Goal: Information Seeking & Learning: Learn about a topic

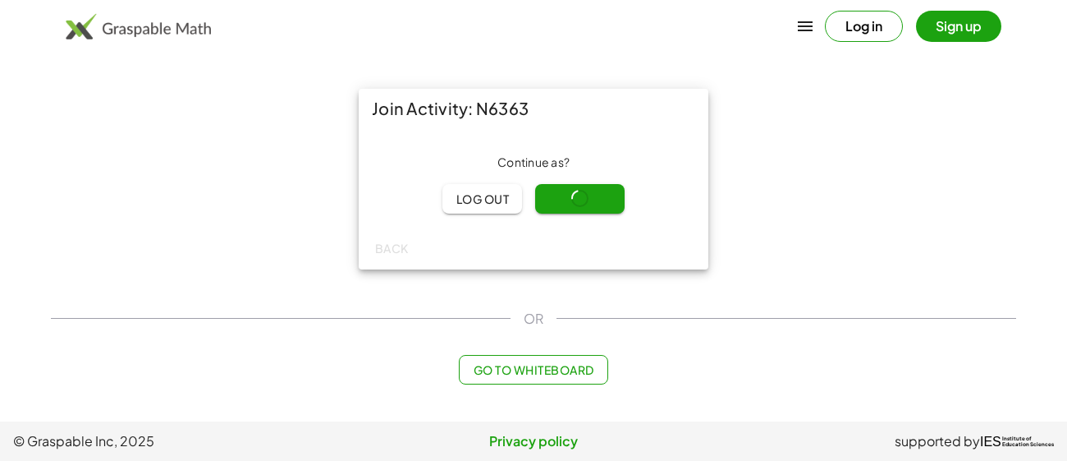
click at [559, 189] on div "Continue as ? Log out Continue" at bounding box center [533, 183] width 323 height 59
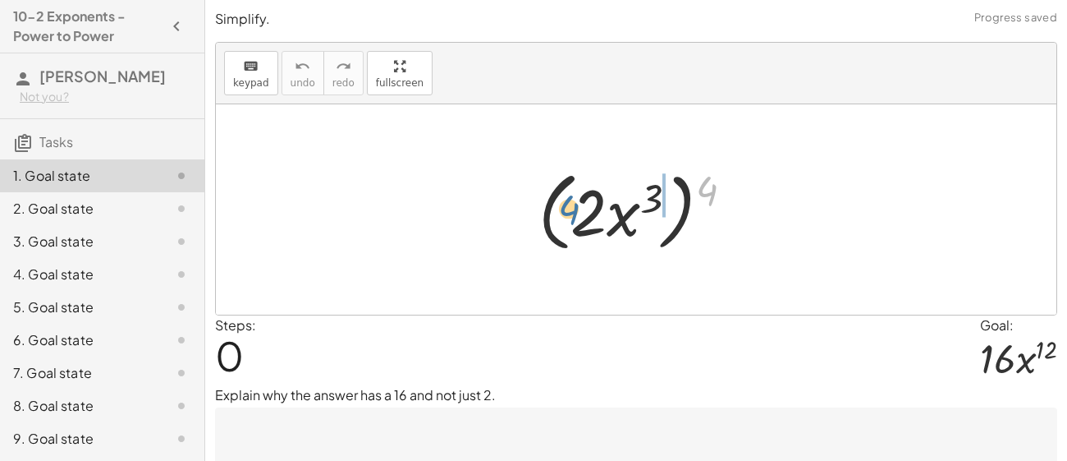
drag, startPoint x: 703, startPoint y: 181, endPoint x: 565, endPoint y: 200, distance: 139.2
click at [565, 200] on div at bounding box center [642, 210] width 224 height 94
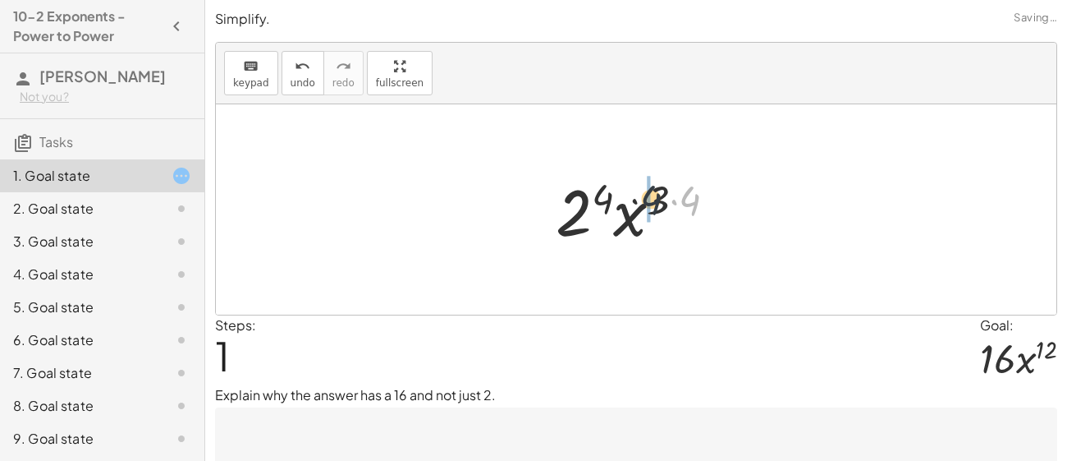
drag, startPoint x: 686, startPoint y: 196, endPoint x: 629, endPoint y: 195, distance: 57.5
click at [629, 195] on div at bounding box center [643, 209] width 190 height 85
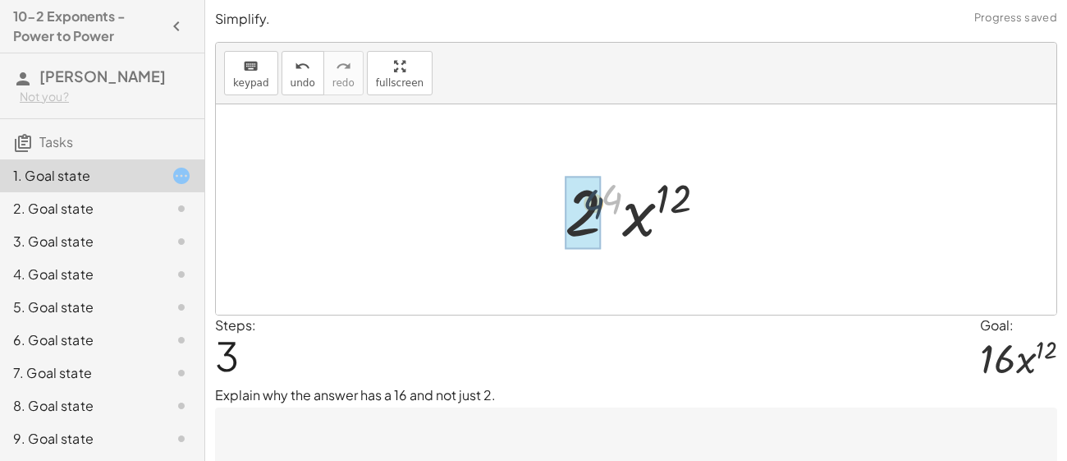
drag, startPoint x: 611, startPoint y: 198, endPoint x: 588, endPoint y: 204, distance: 23.9
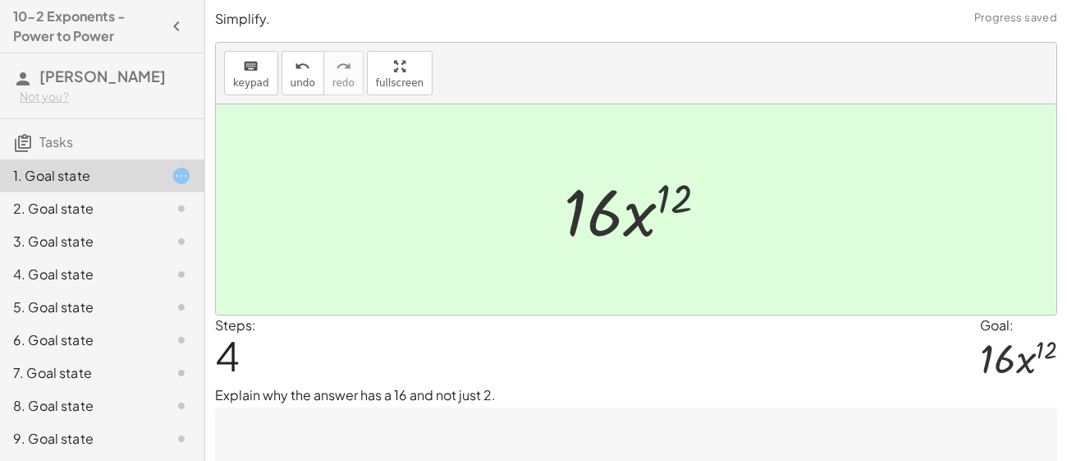
click at [141, 210] on div "2. Goal state" at bounding box center [79, 209] width 132 height 20
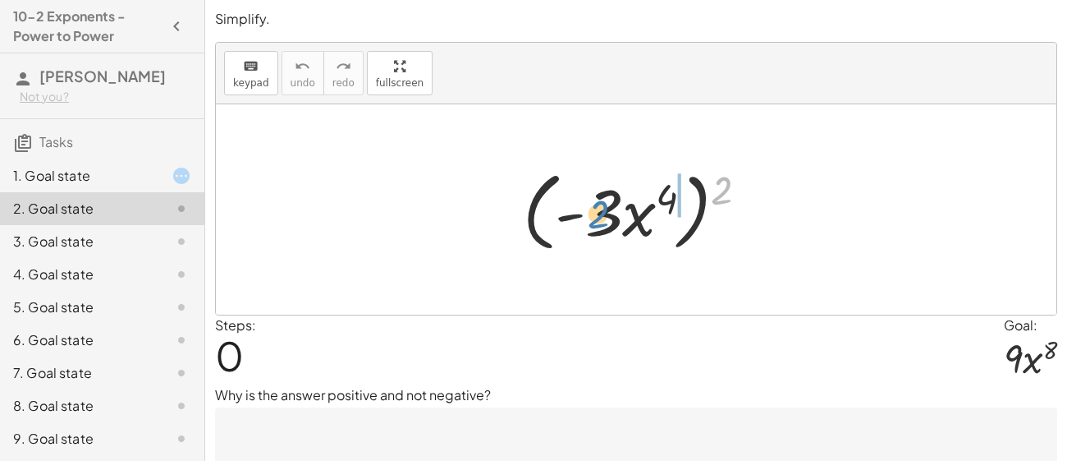
drag, startPoint x: 715, startPoint y: 183, endPoint x: 599, endPoint y: 209, distance: 118.7
click at [599, 209] on div at bounding box center [642, 210] width 254 height 94
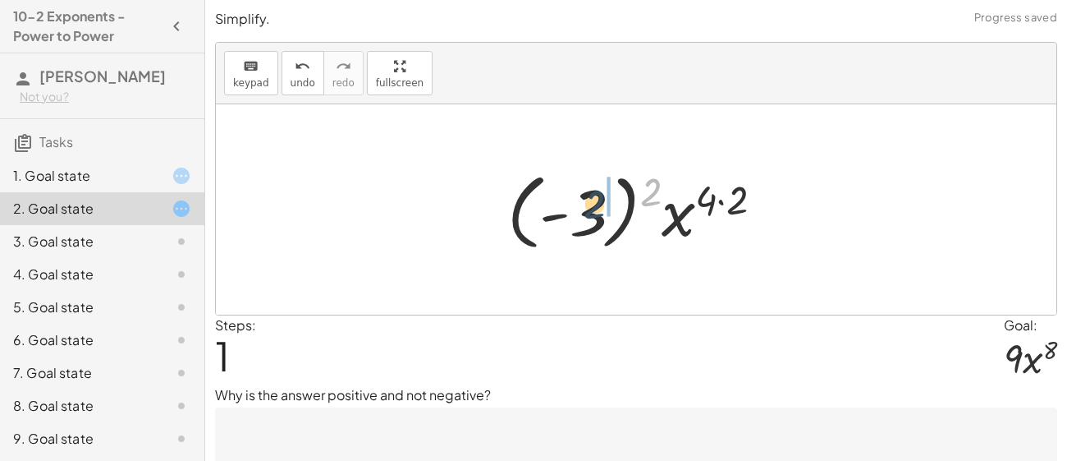
drag, startPoint x: 647, startPoint y: 187, endPoint x: 589, endPoint y: 199, distance: 59.6
click at [589, 199] on div at bounding box center [642, 209] width 286 height 91
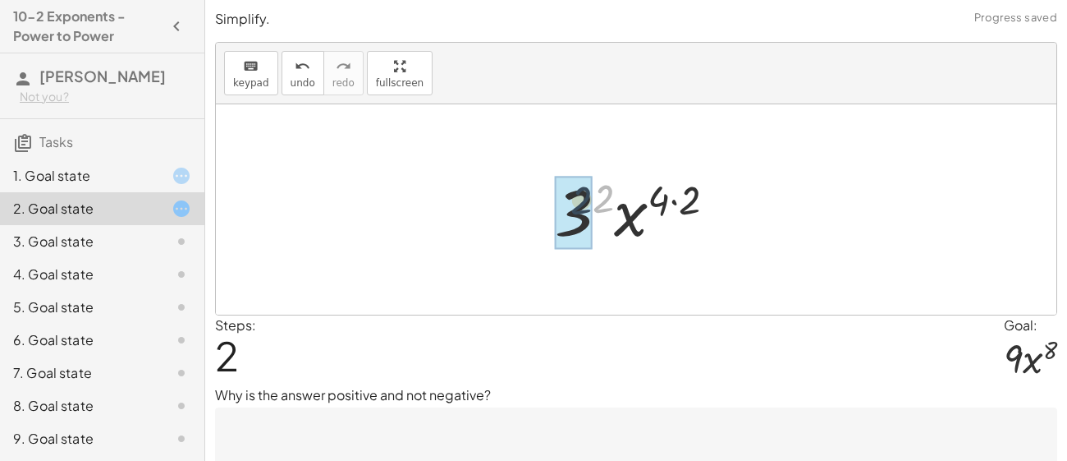
drag, startPoint x: 612, startPoint y: 189, endPoint x: 588, endPoint y: 190, distance: 23.9
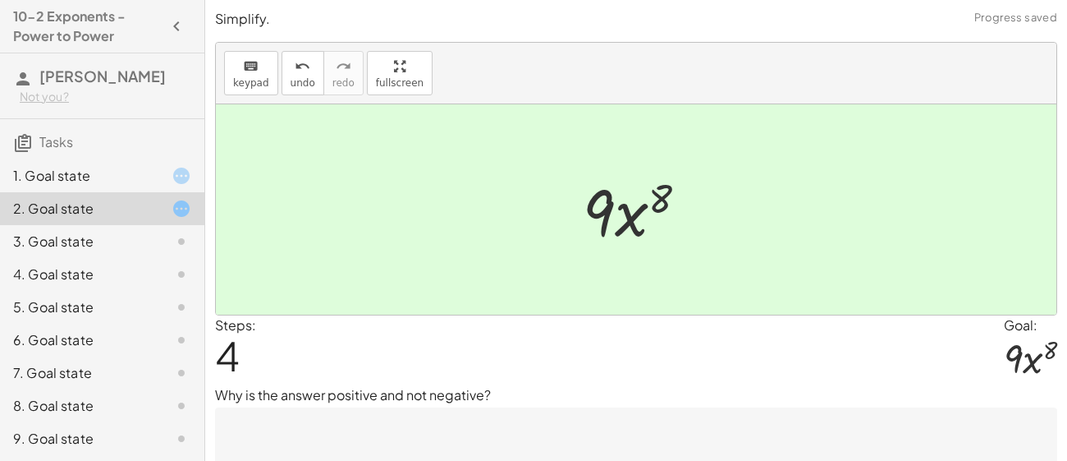
click at [94, 242] on div "3. Goal state" at bounding box center [79, 242] width 132 height 20
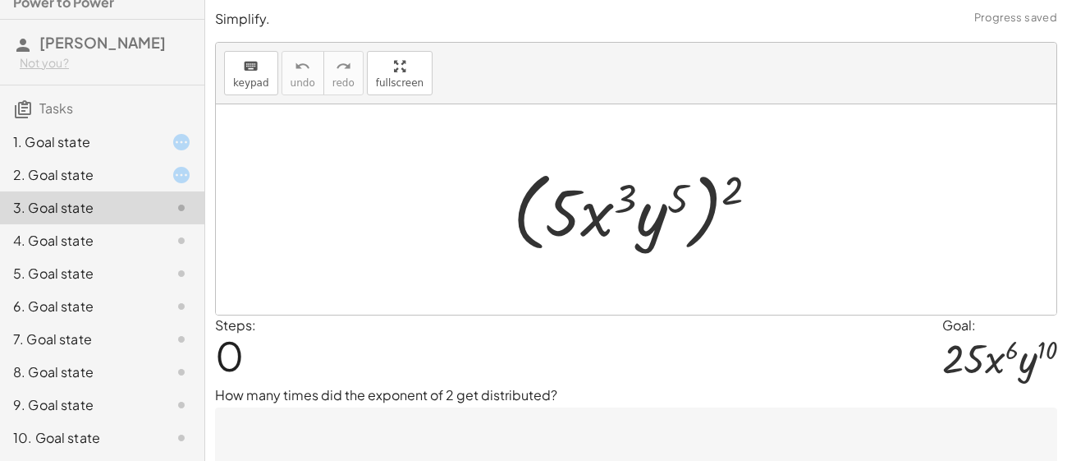
scroll to position [33, 0]
drag, startPoint x: 731, startPoint y: 191, endPoint x: 558, endPoint y: 220, distance: 174.8
click at [558, 220] on div at bounding box center [642, 210] width 275 height 94
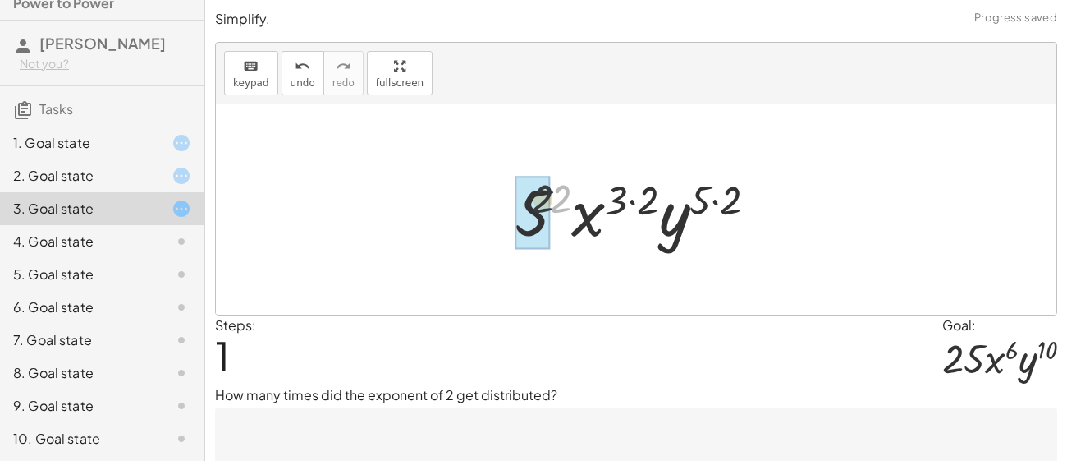
drag, startPoint x: 560, startPoint y: 198, endPoint x: 534, endPoint y: 199, distance: 25.5
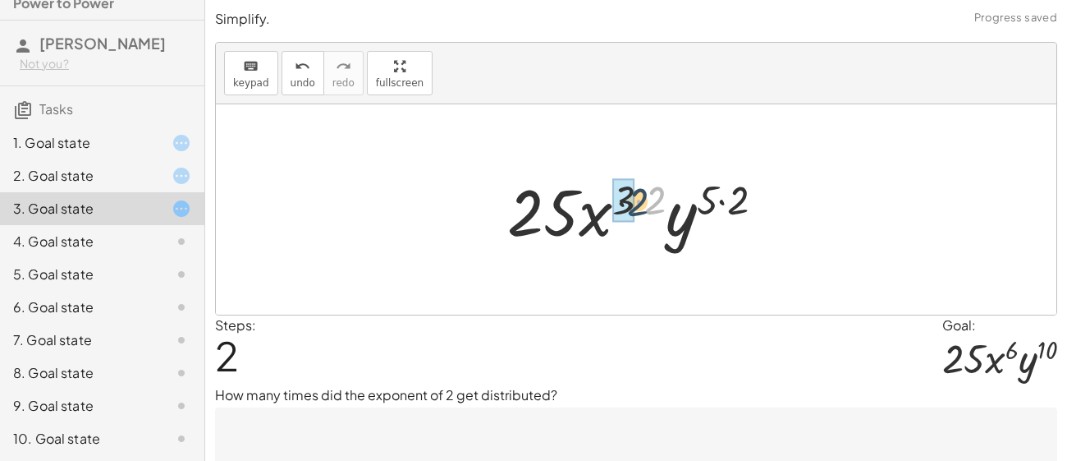
drag, startPoint x: 657, startPoint y: 196, endPoint x: 636, endPoint y: 198, distance: 20.6
click at [636, 198] on div at bounding box center [642, 209] width 287 height 85
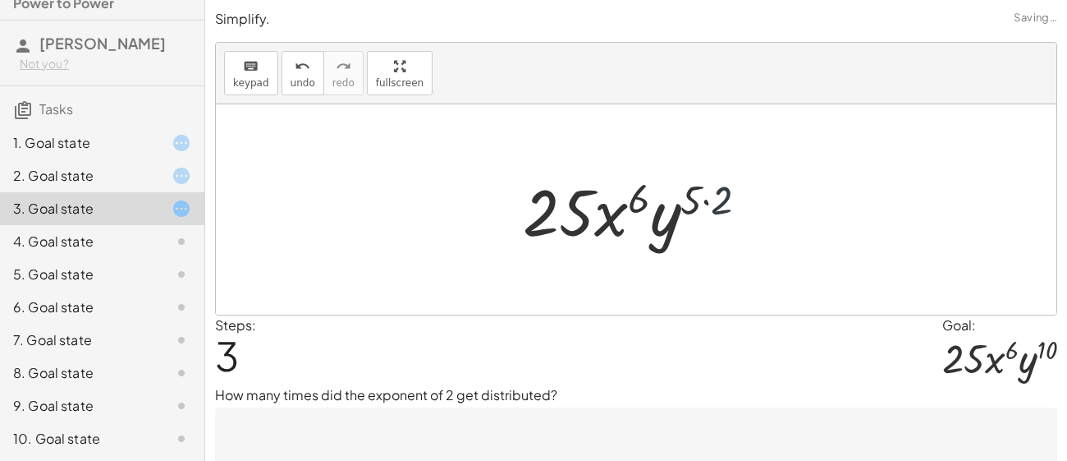
drag, startPoint x: 741, startPoint y: 212, endPoint x: 732, endPoint y: 211, distance: 9.1
click at [732, 211] on div at bounding box center [642, 209] width 255 height 85
drag, startPoint x: 720, startPoint y: 205, endPoint x: 700, endPoint y: 201, distance: 20.1
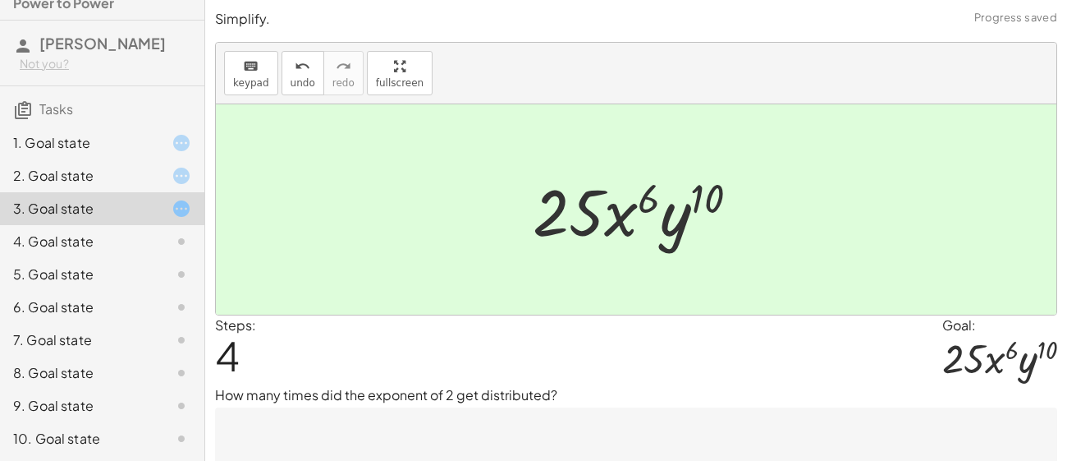
click at [74, 248] on div "4. Goal state" at bounding box center [79, 242] width 132 height 20
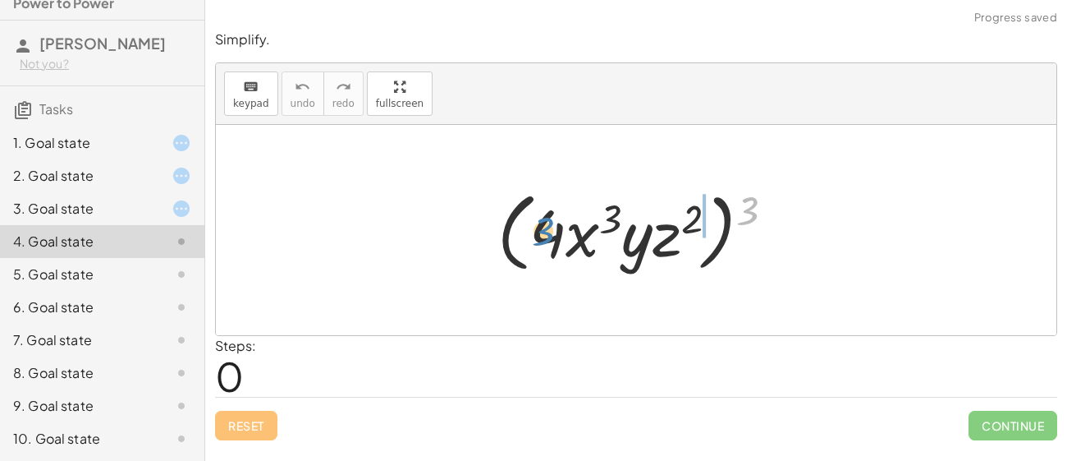
drag, startPoint x: 750, startPoint y: 206, endPoint x: 545, endPoint y: 225, distance: 205.3
click at [545, 225] on div at bounding box center [642, 230] width 306 height 94
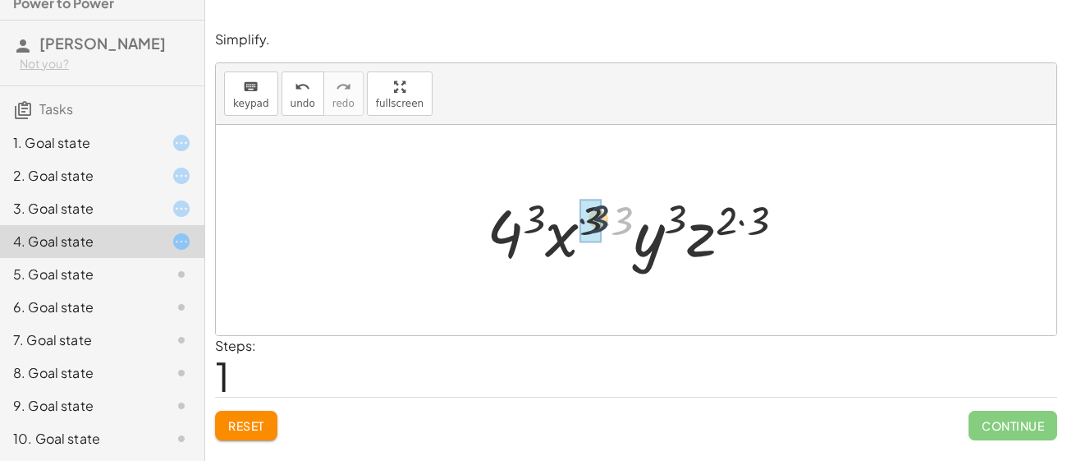
drag, startPoint x: 625, startPoint y: 213, endPoint x: 599, endPoint y: 212, distance: 25.5
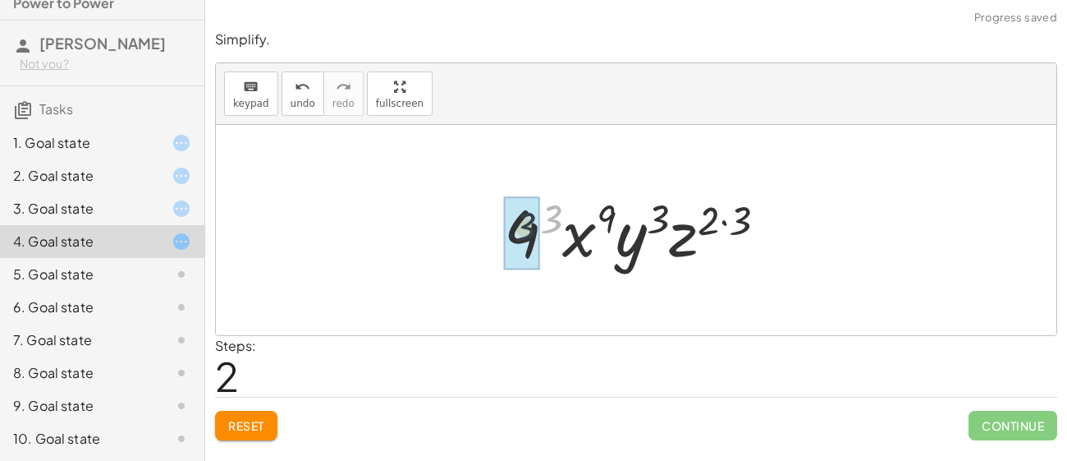
drag, startPoint x: 557, startPoint y: 213, endPoint x: 513, endPoint y: 225, distance: 45.2
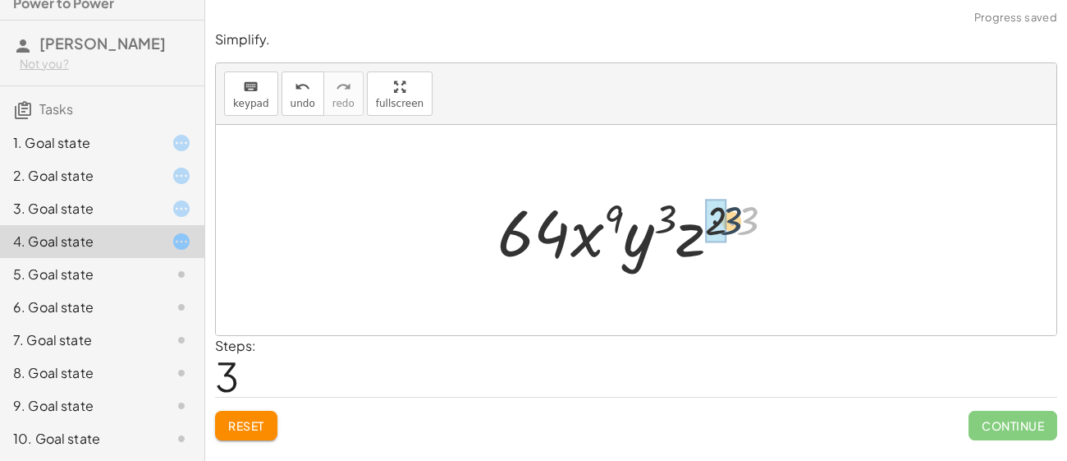
drag, startPoint x: 742, startPoint y: 207, endPoint x: 720, endPoint y: 209, distance: 22.2
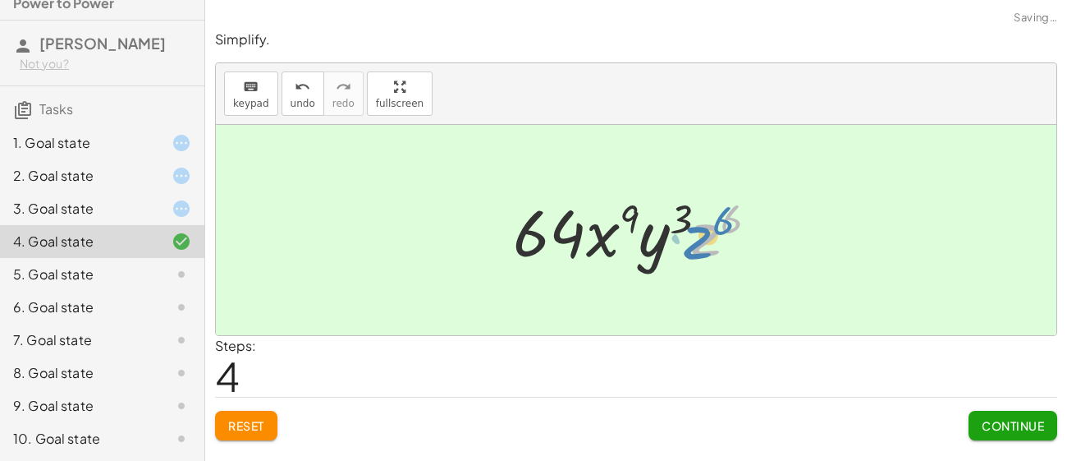
click at [707, 233] on div at bounding box center [642, 230] width 275 height 85
click at [163, 270] on div at bounding box center [168, 274] width 46 height 20
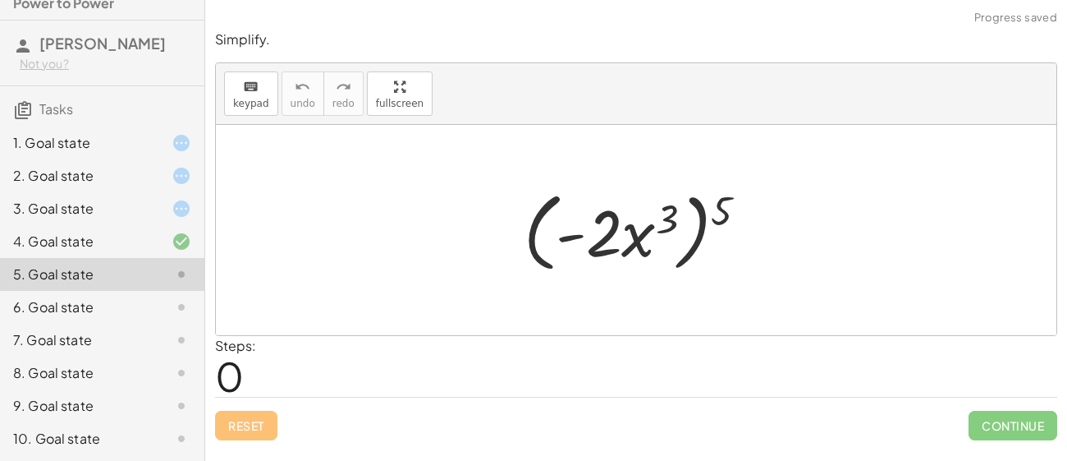
click at [118, 212] on div "3. Goal state" at bounding box center [79, 209] width 132 height 20
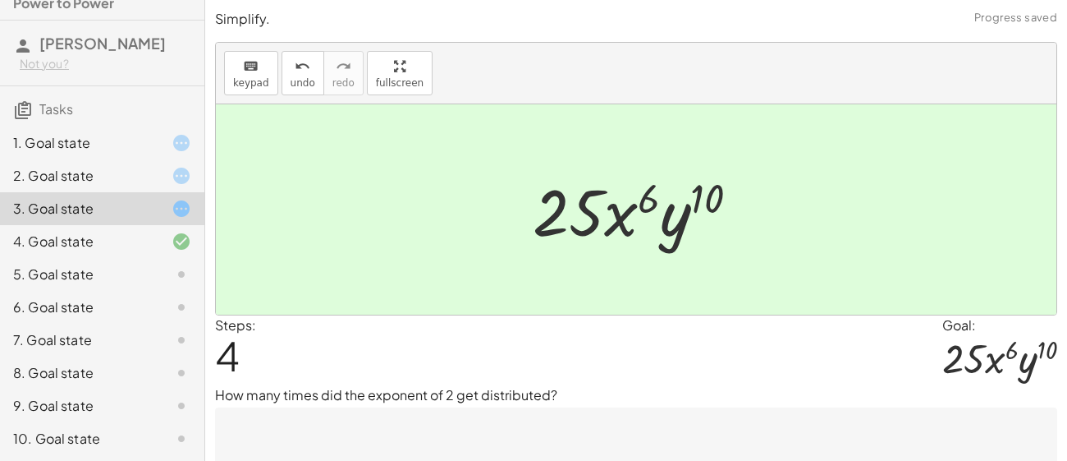
click at [130, 264] on div "5. Goal state" at bounding box center [79, 274] width 132 height 20
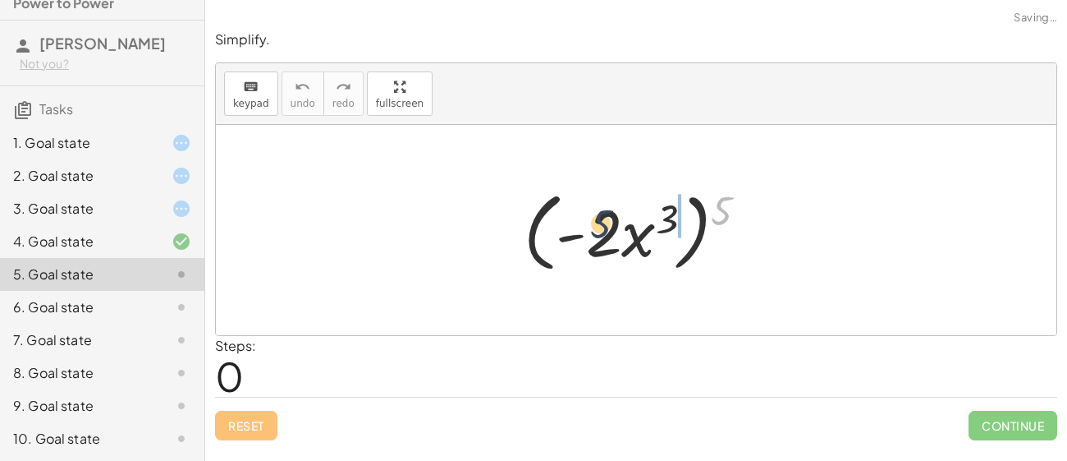
drag, startPoint x: 719, startPoint y: 217, endPoint x: 592, endPoint y: 231, distance: 128.0
click at [592, 231] on div at bounding box center [643, 230] width 254 height 94
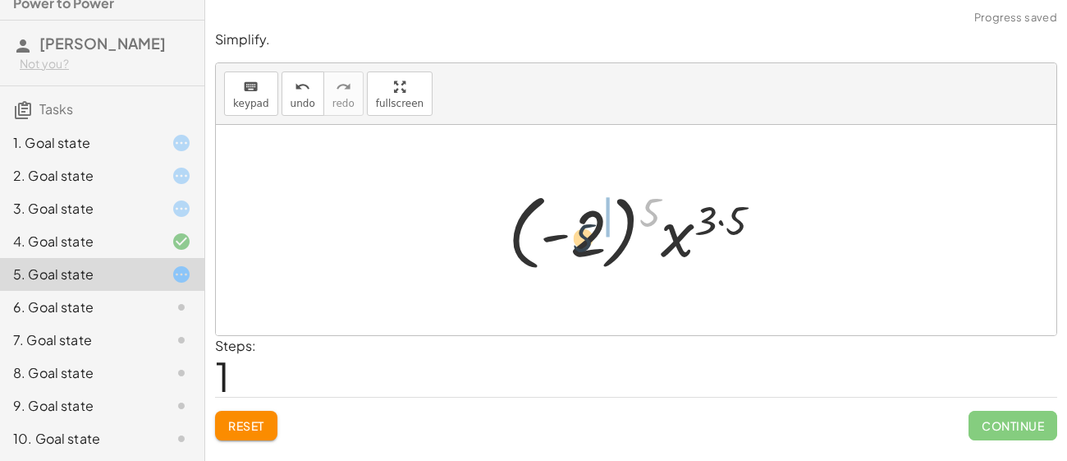
drag, startPoint x: 653, startPoint y: 203, endPoint x: 584, endPoint y: 229, distance: 74.6
click at [584, 229] on div at bounding box center [642, 230] width 284 height 91
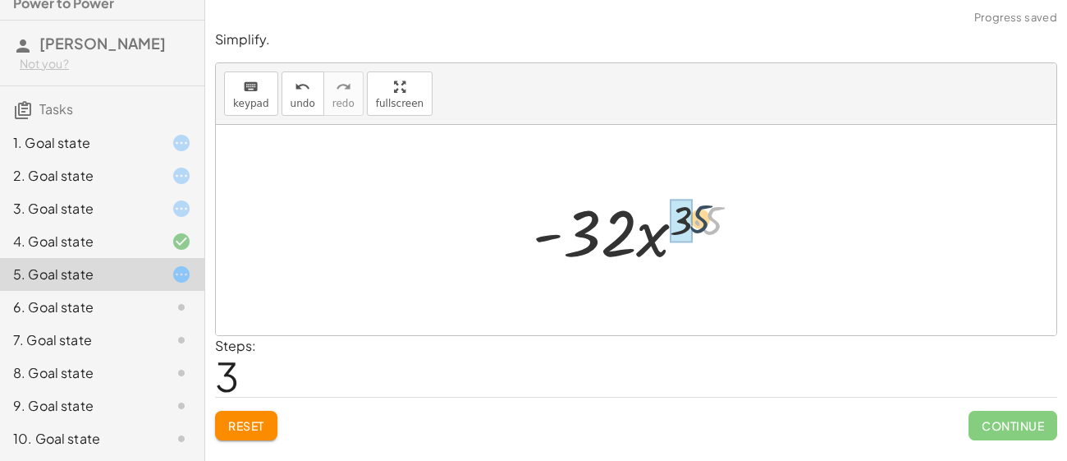
drag, startPoint x: 704, startPoint y: 218, endPoint x: 685, endPoint y: 214, distance: 19.2
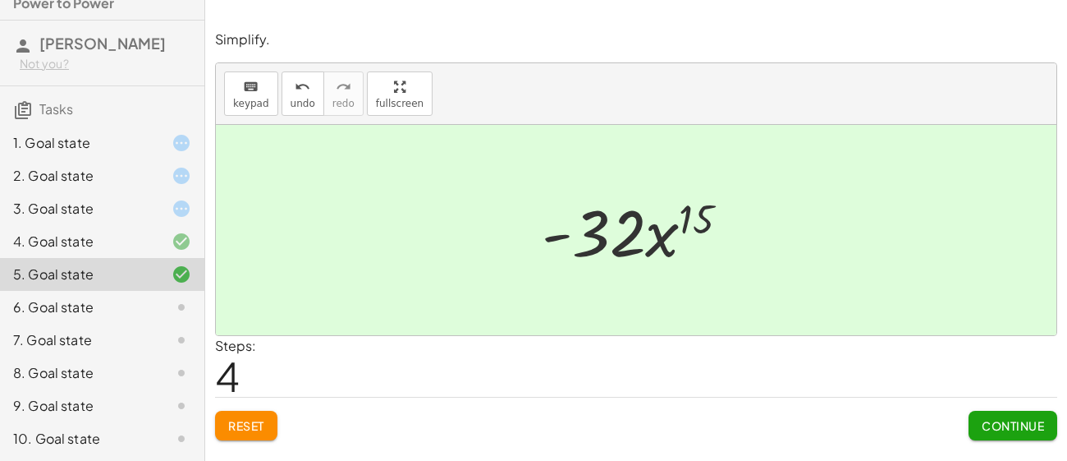
click at [128, 309] on div "6. Goal state" at bounding box center [79, 307] width 132 height 20
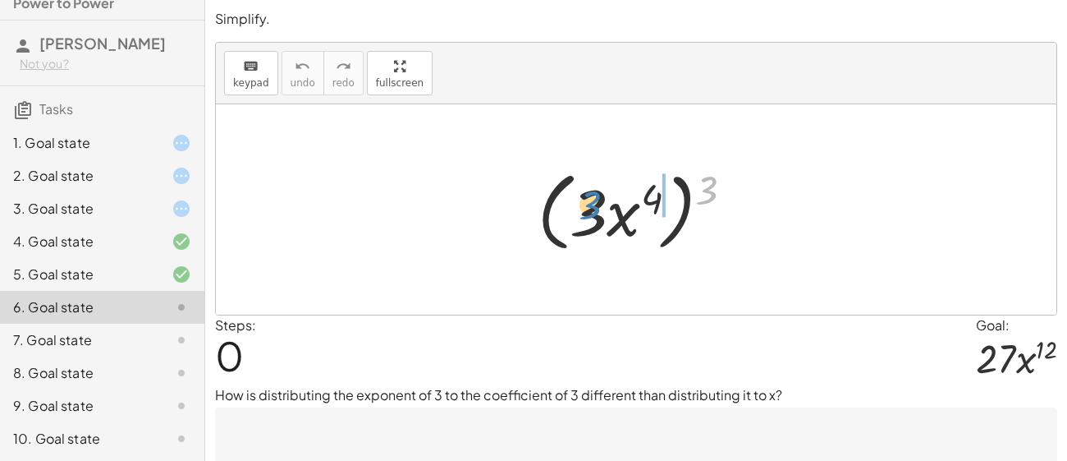
drag, startPoint x: 717, startPoint y: 185, endPoint x: 598, endPoint y: 199, distance: 119.9
click at [598, 199] on div at bounding box center [642, 210] width 226 height 94
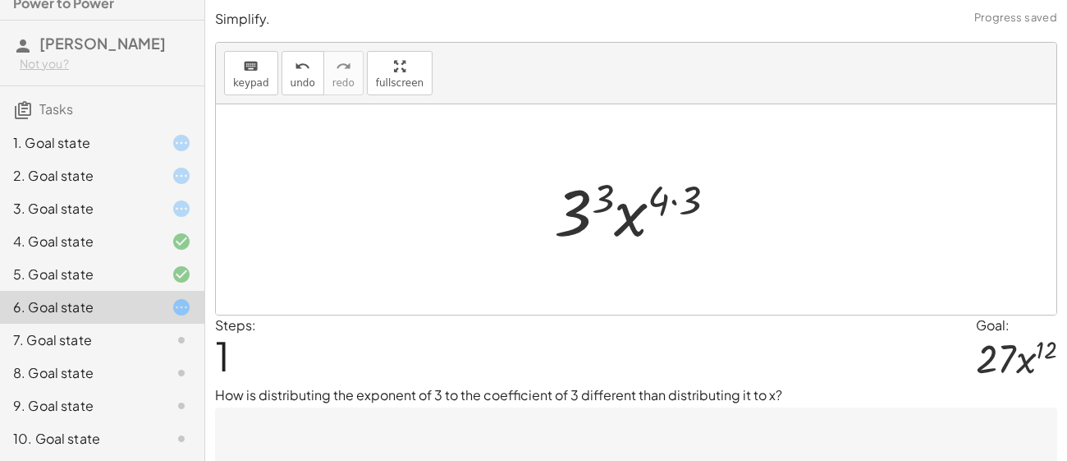
click at [619, 193] on div at bounding box center [642, 209] width 192 height 85
drag, startPoint x: 688, startPoint y: 198, endPoint x: 673, endPoint y: 196, distance: 14.9
click at [673, 196] on div at bounding box center [642, 209] width 192 height 85
drag, startPoint x: 603, startPoint y: 199, endPoint x: 580, endPoint y: 204, distance: 24.2
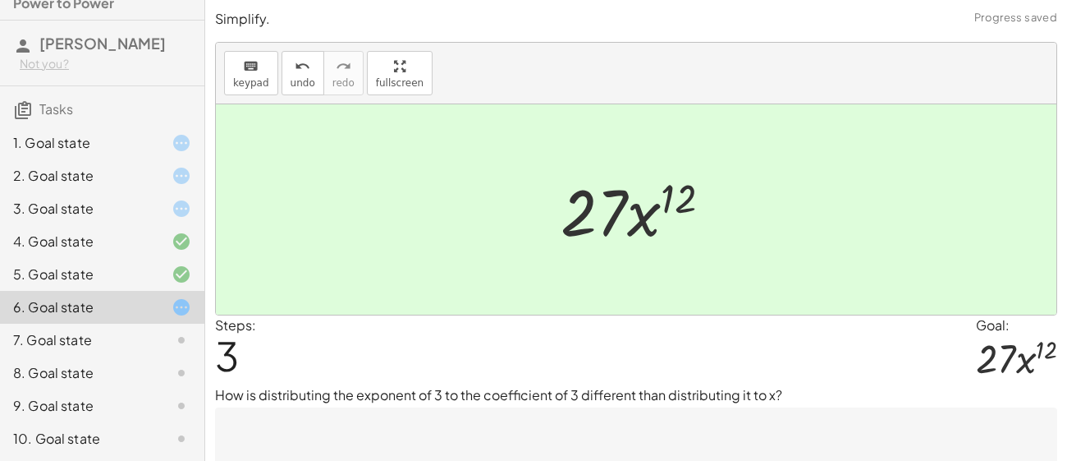
click at [123, 333] on div "7. Goal state" at bounding box center [79, 340] width 132 height 20
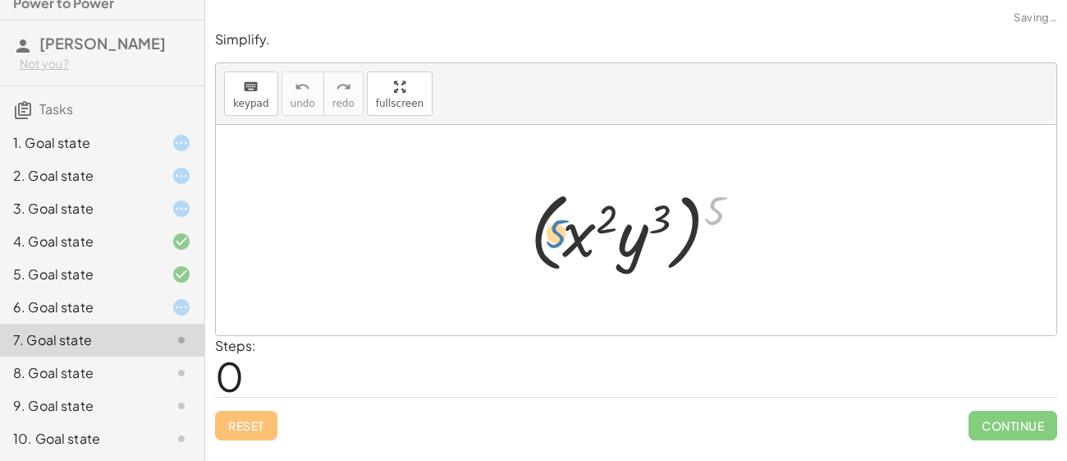
drag, startPoint x: 705, startPoint y: 206, endPoint x: 547, endPoint y: 229, distance: 160.1
click at [547, 229] on div at bounding box center [642, 230] width 240 height 94
drag, startPoint x: 718, startPoint y: 211, endPoint x: 608, endPoint y: 217, distance: 110.2
click at [608, 217] on div at bounding box center [642, 230] width 240 height 94
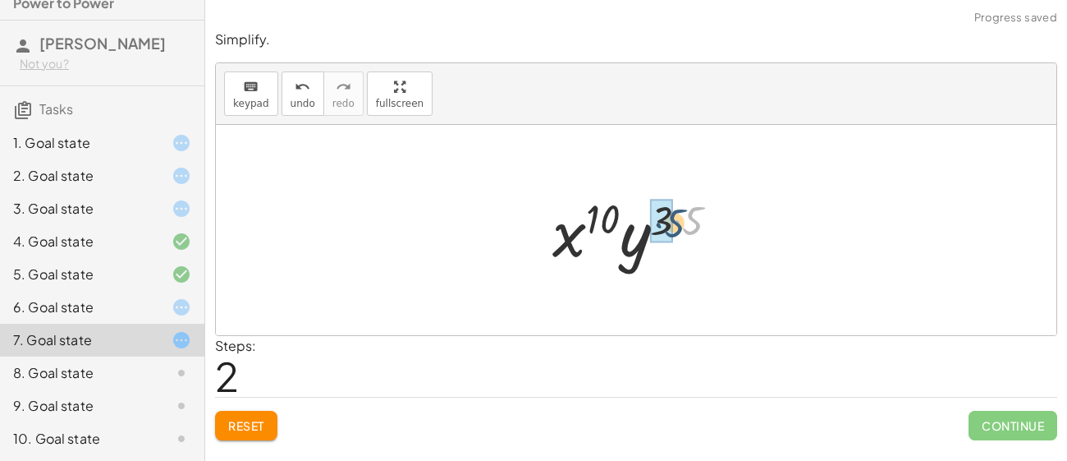
drag, startPoint x: 697, startPoint y: 218, endPoint x: 677, endPoint y: 220, distance: 19.9
click at [677, 220] on div at bounding box center [642, 230] width 196 height 85
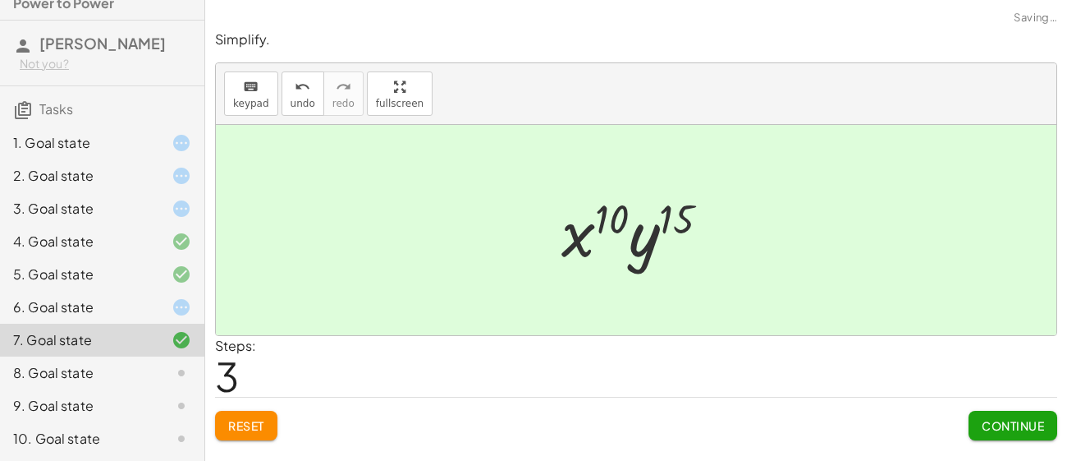
click at [137, 369] on div "8. Goal state" at bounding box center [79, 373] width 132 height 20
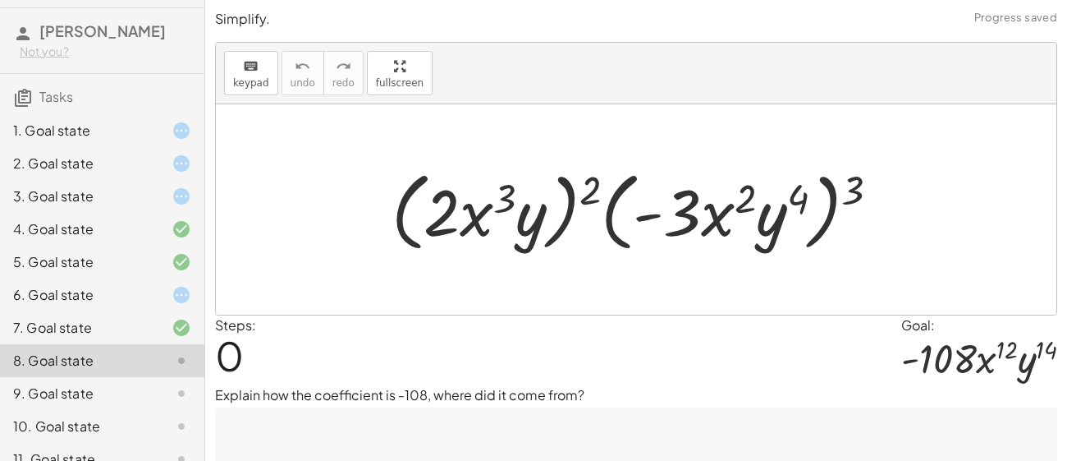
scroll to position [50, 0]
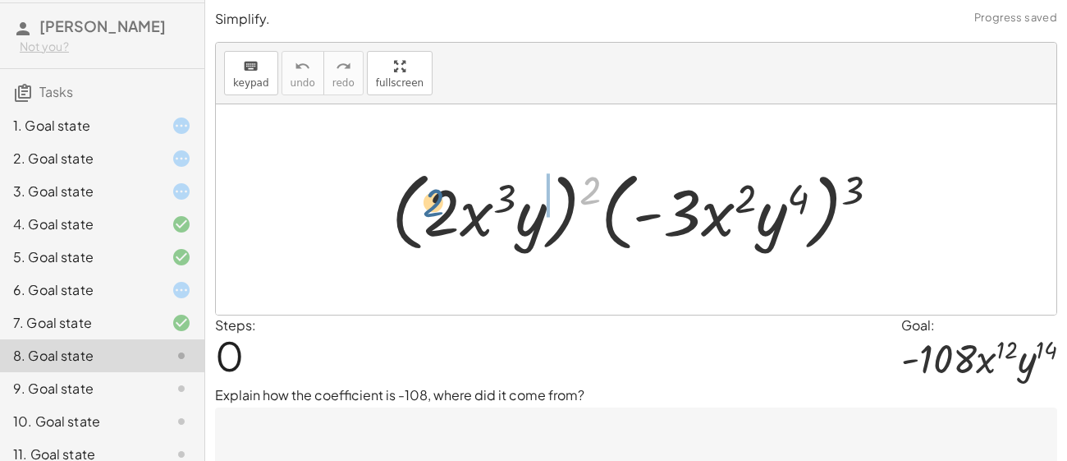
drag, startPoint x: 589, startPoint y: 189, endPoint x: 428, endPoint y: 201, distance: 161.4
click at [428, 201] on div at bounding box center [642, 210] width 518 height 94
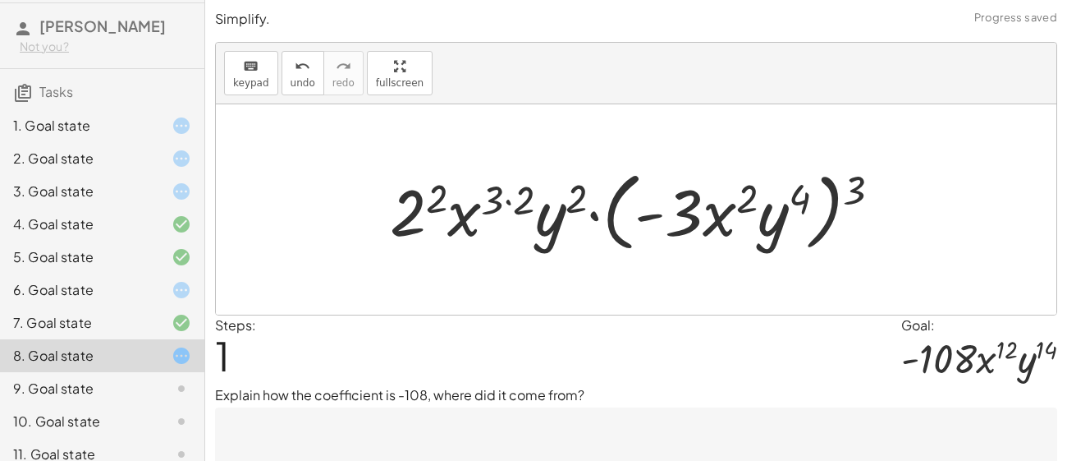
click at [539, 202] on div at bounding box center [642, 210] width 521 height 94
click at [536, 201] on div at bounding box center [642, 210] width 521 height 94
drag, startPoint x: 523, startPoint y: 199, endPoint x: 502, endPoint y: 201, distance: 20.6
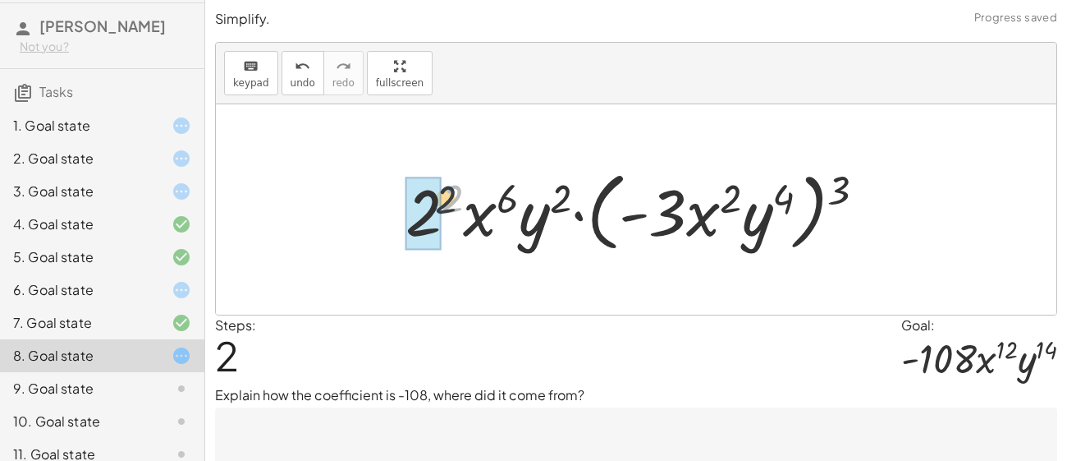
drag, startPoint x: 452, startPoint y: 204, endPoint x: 437, endPoint y: 205, distance: 15.6
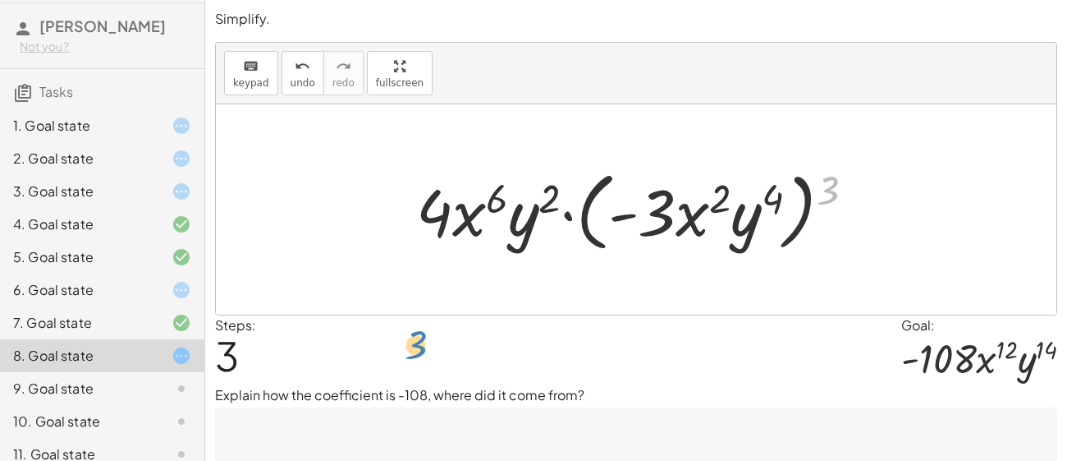
drag, startPoint x: 833, startPoint y: 186, endPoint x: 420, endPoint y: 342, distance: 441.7
click at [149, 126] on div at bounding box center [168, 126] width 46 height 20
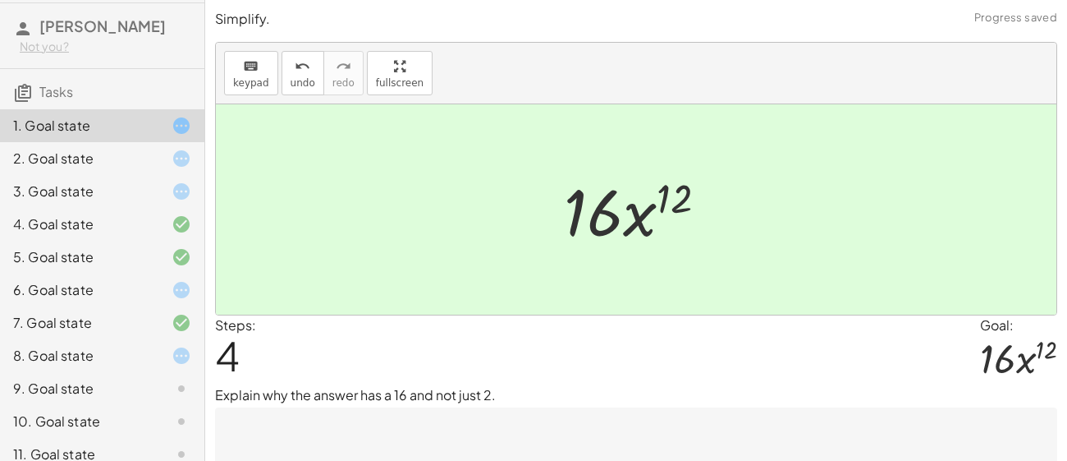
click at [61, 355] on div "8. Goal state" at bounding box center [79, 356] width 132 height 20
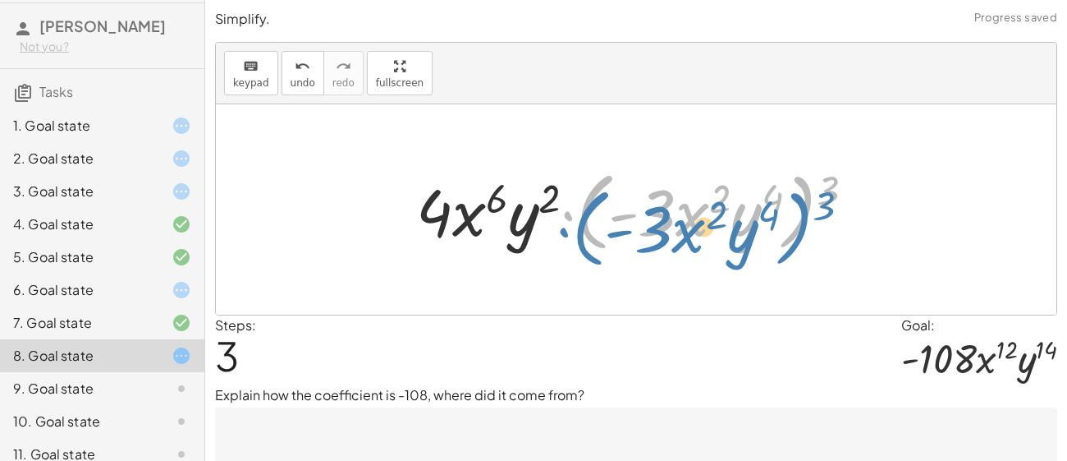
drag, startPoint x: 814, startPoint y: 188, endPoint x: 812, endPoint y: 199, distance: 11.6
click at [812, 199] on div at bounding box center [642, 210] width 468 height 94
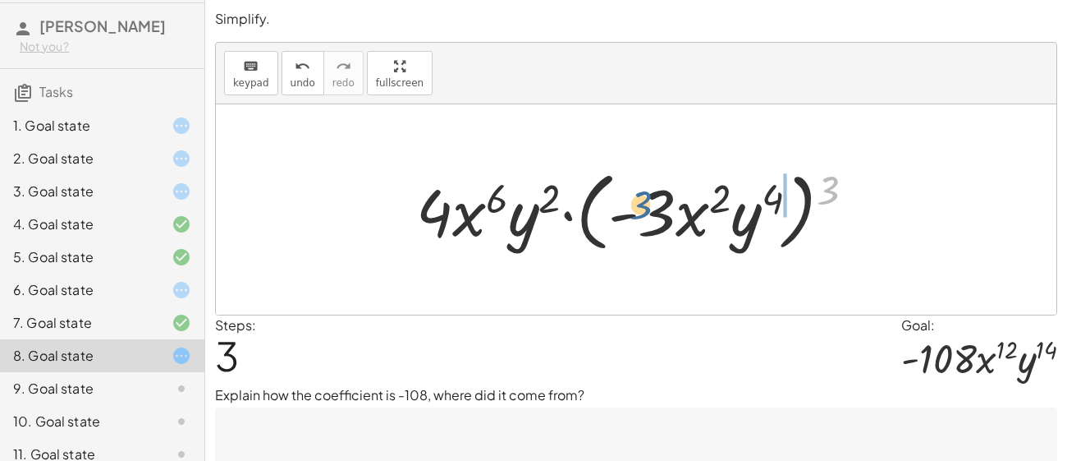
drag, startPoint x: 832, startPoint y: 192, endPoint x: 644, endPoint y: 207, distance: 188.6
click at [644, 207] on div at bounding box center [642, 210] width 468 height 94
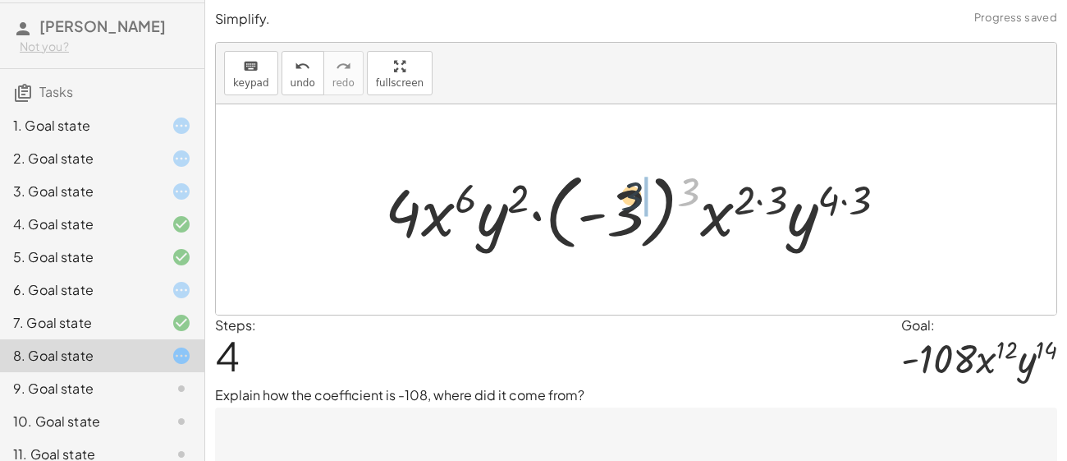
drag, startPoint x: 694, startPoint y: 187, endPoint x: 623, endPoint y: 191, distance: 70.7
click at [623, 191] on div at bounding box center [643, 209] width 532 height 91
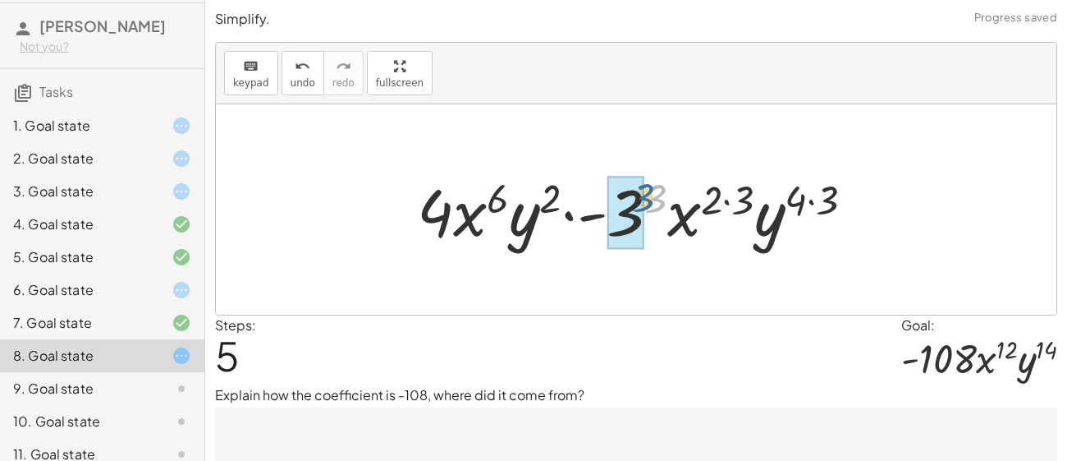
drag, startPoint x: 653, startPoint y: 190, endPoint x: 635, endPoint y: 187, distance: 18.4
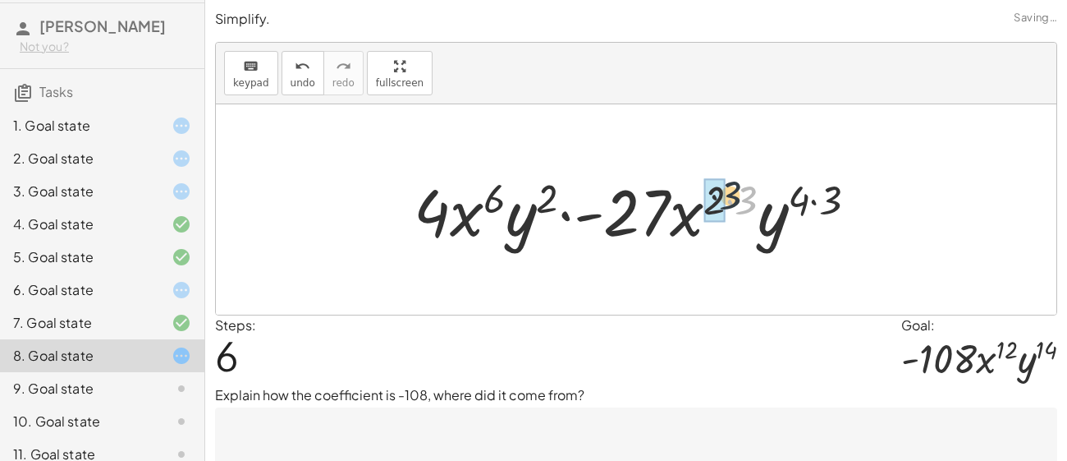
drag, startPoint x: 740, startPoint y: 194, endPoint x: 722, endPoint y: 189, distance: 18.7
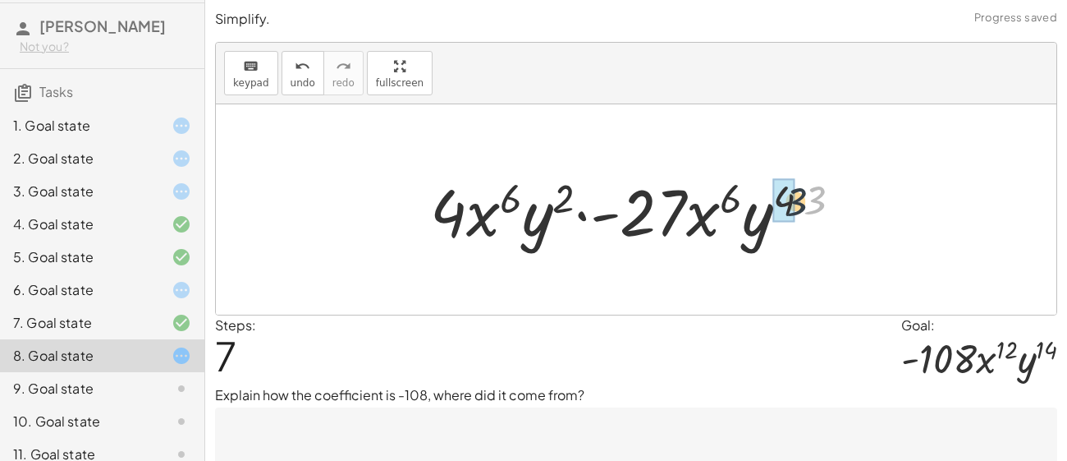
drag, startPoint x: 824, startPoint y: 191, endPoint x: 800, endPoint y: 193, distance: 24.7
click at [800, 193] on div at bounding box center [643, 209] width 442 height 85
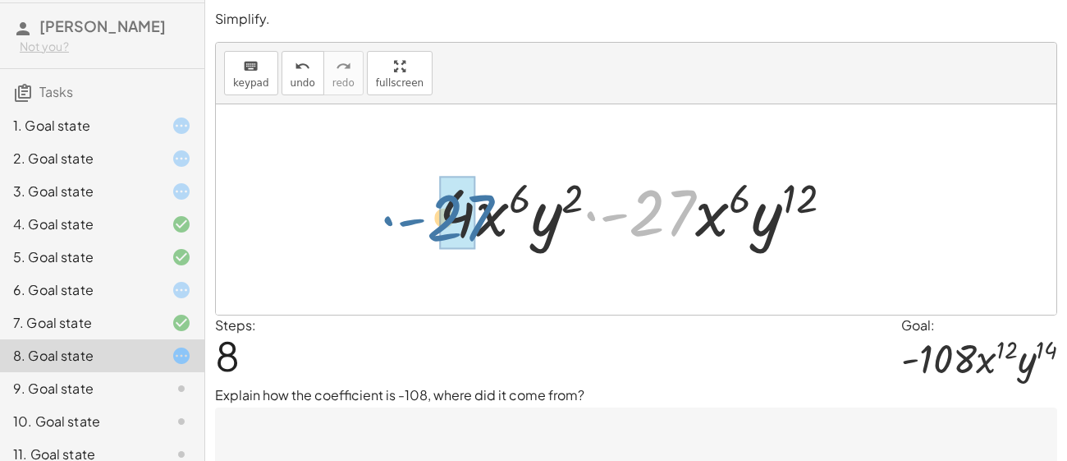
drag, startPoint x: 680, startPoint y: 224, endPoint x: 477, endPoint y: 229, distance: 202.8
click at [477, 229] on div at bounding box center [643, 209] width 424 height 85
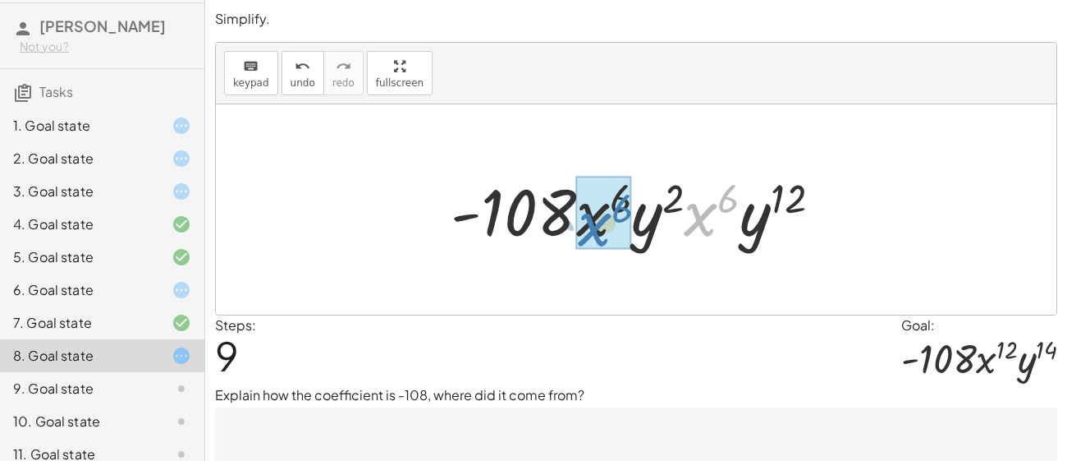
drag, startPoint x: 713, startPoint y: 200, endPoint x: 605, endPoint y: 208, distance: 107.8
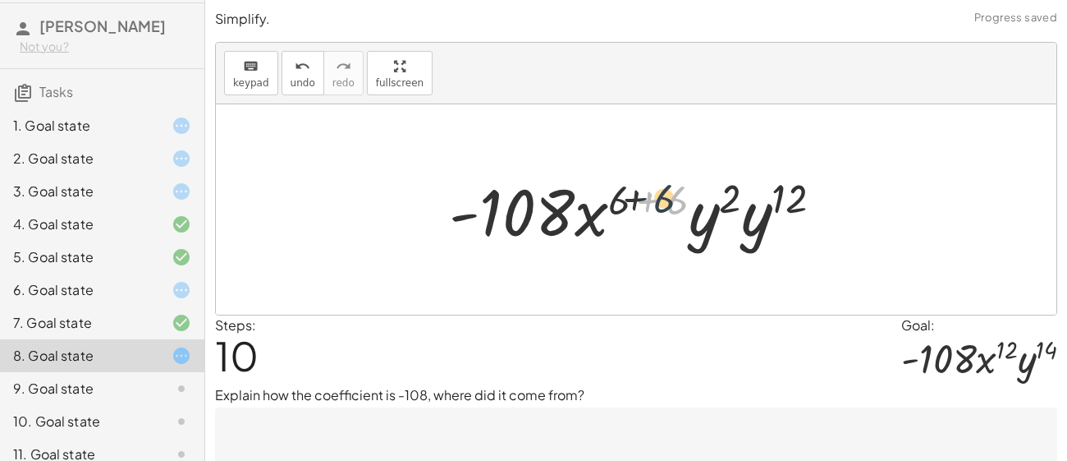
drag, startPoint x: 672, startPoint y: 204, endPoint x: 630, endPoint y: 204, distance: 41.9
click at [630, 204] on div at bounding box center [642, 209] width 403 height 85
drag, startPoint x: 684, startPoint y: 197, endPoint x: 632, endPoint y: 200, distance: 51.8
click at [632, 200] on div at bounding box center [642, 209] width 403 height 85
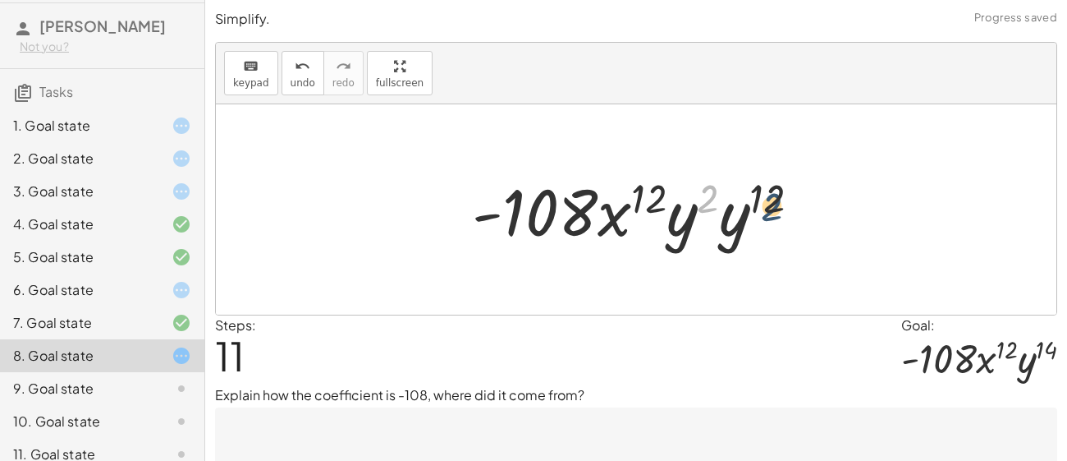
drag, startPoint x: 713, startPoint y: 198, endPoint x: 774, endPoint y: 209, distance: 62.5
click at [774, 209] on div at bounding box center [643, 209] width 358 height 85
drag, startPoint x: 692, startPoint y: 231, endPoint x: 706, endPoint y: 232, distance: 14.1
click at [706, 232] on div at bounding box center [643, 209] width 358 height 85
click at [709, 230] on div at bounding box center [643, 209] width 358 height 85
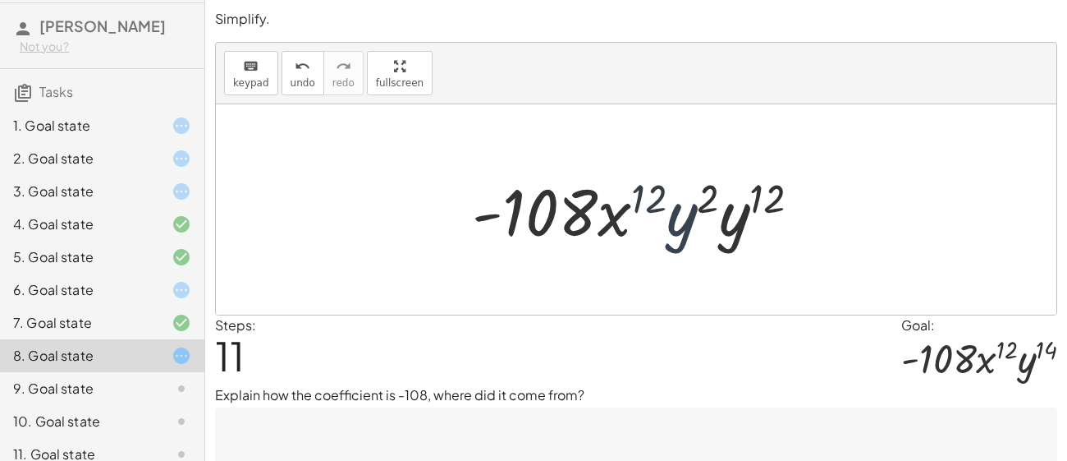
click at [664, 218] on div at bounding box center [643, 209] width 358 height 85
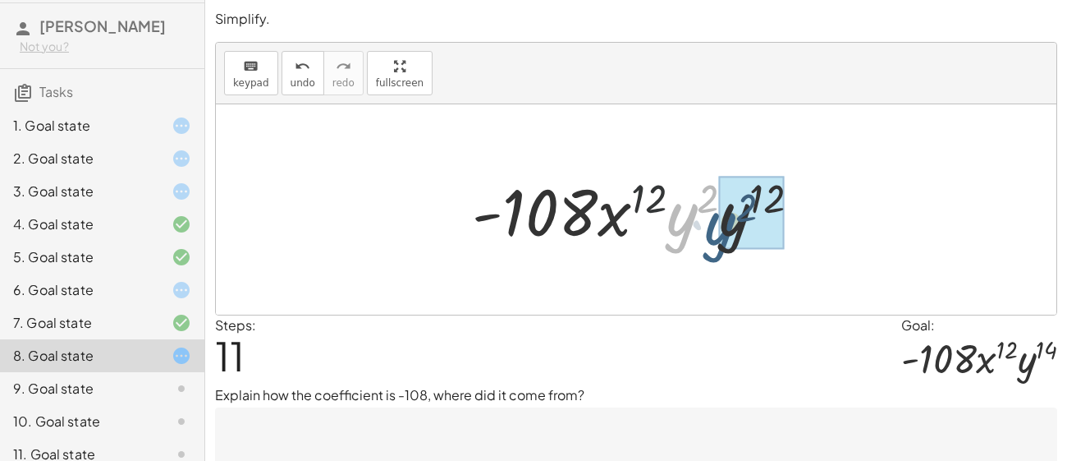
drag, startPoint x: 677, startPoint y: 223, endPoint x: 717, endPoint y: 232, distance: 41.2
click at [717, 232] on div at bounding box center [643, 209] width 358 height 85
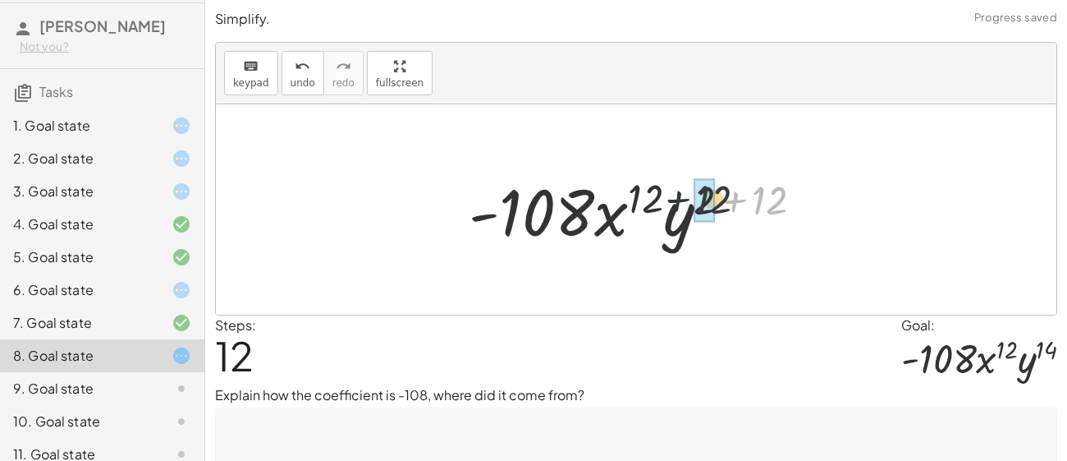
drag, startPoint x: 761, startPoint y: 199, endPoint x: 708, endPoint y: 198, distance: 52.5
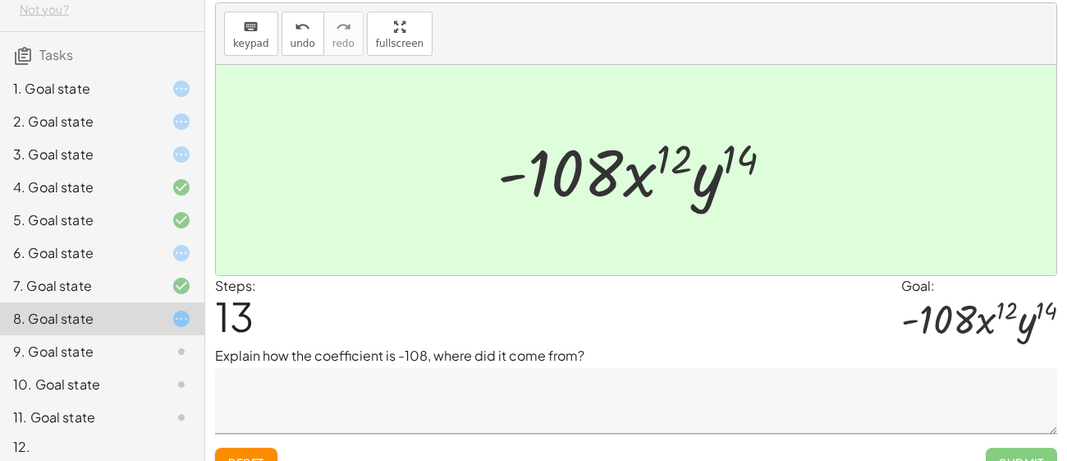
scroll to position [57, 0]
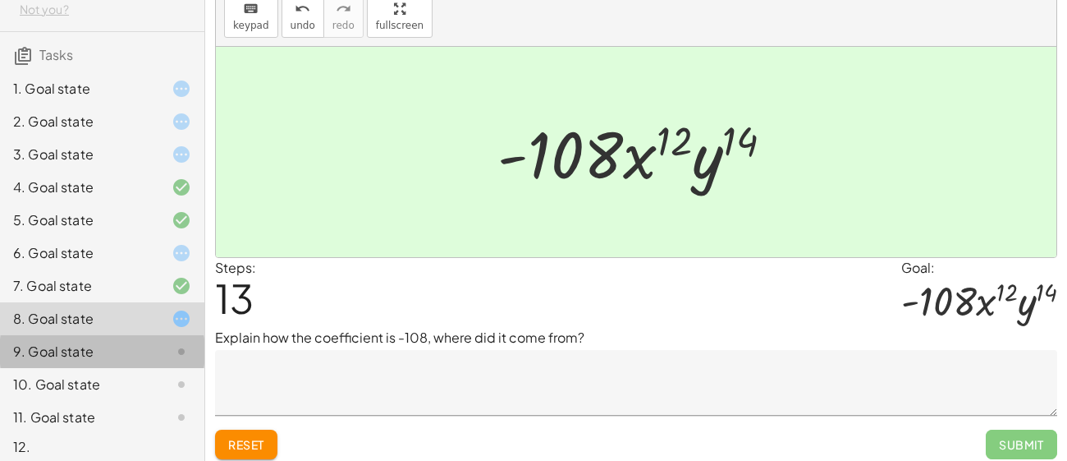
click at [127, 342] on div "9. Goal state" at bounding box center [79, 352] width 132 height 20
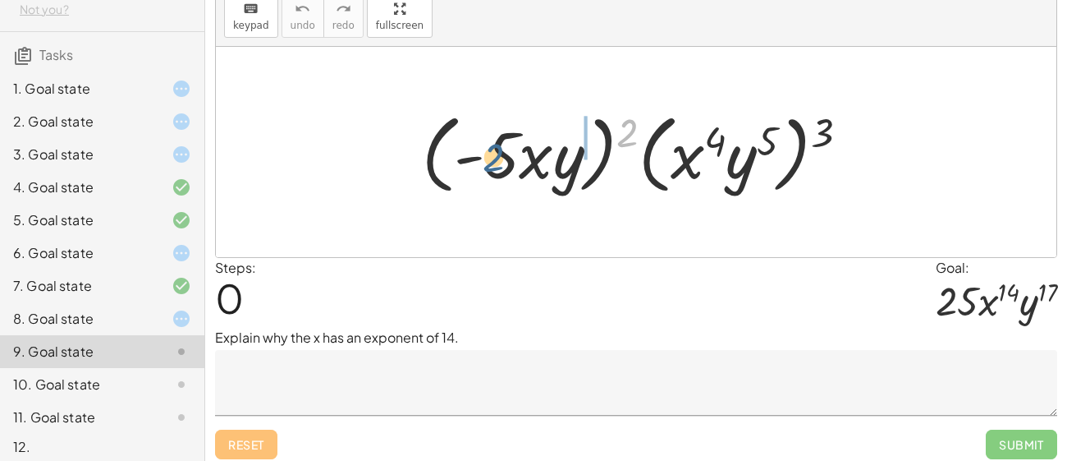
drag, startPoint x: 618, startPoint y: 135, endPoint x: 481, endPoint y: 160, distance: 139.3
click at [481, 160] on div at bounding box center [642, 152] width 456 height 94
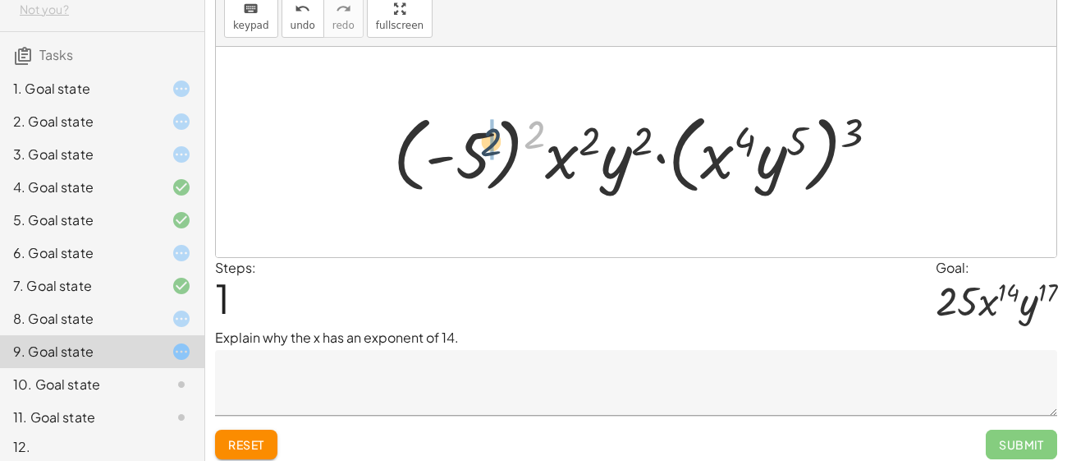
drag, startPoint x: 531, startPoint y: 133, endPoint x: 486, endPoint y: 140, distance: 45.8
click at [486, 140] on div at bounding box center [643, 152] width 516 height 94
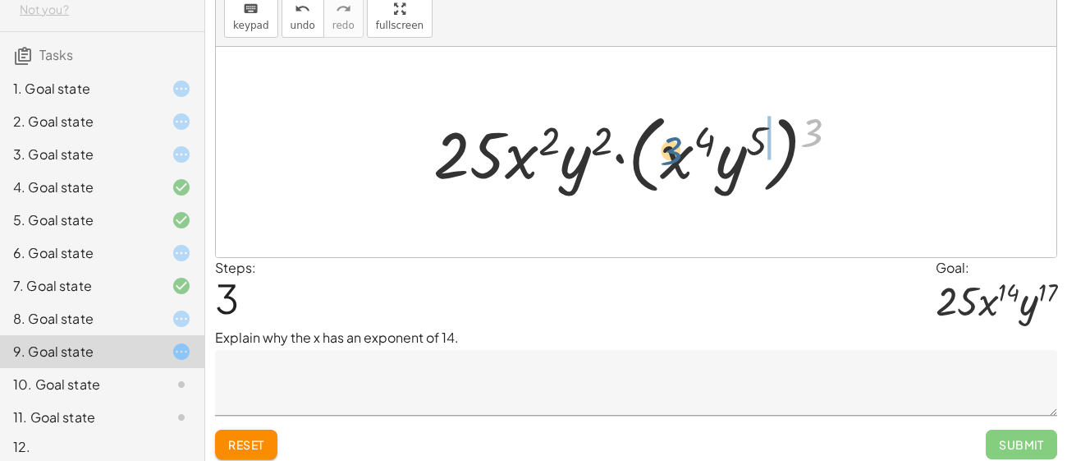
drag, startPoint x: 805, startPoint y: 129, endPoint x: 659, endPoint y: 148, distance: 147.3
click at [659, 148] on div at bounding box center [642, 152] width 435 height 94
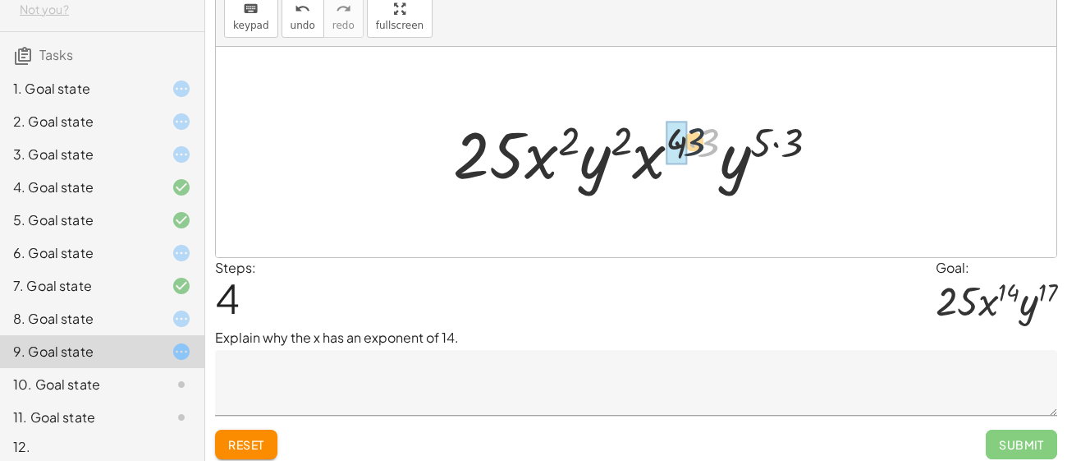
drag, startPoint x: 699, startPoint y: 145, endPoint x: 668, endPoint y: 144, distance: 31.2
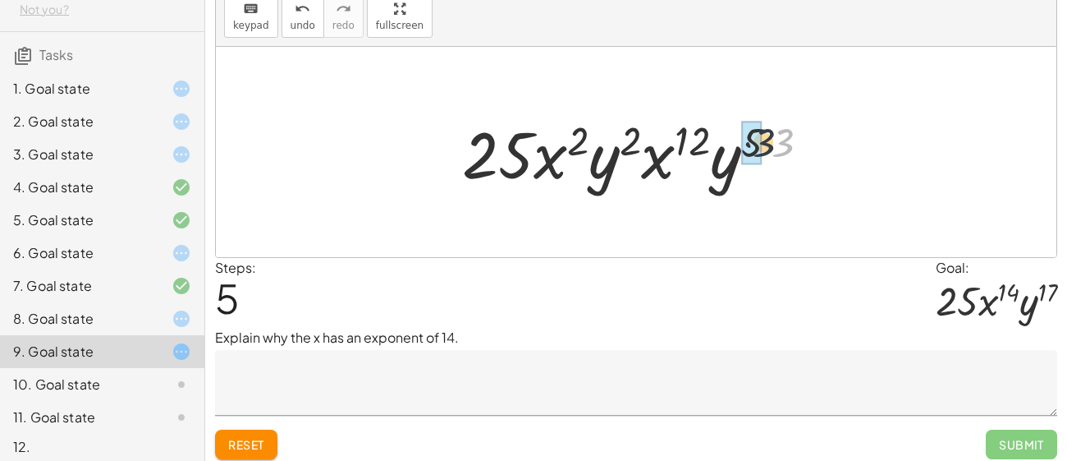
drag, startPoint x: 786, startPoint y: 135, endPoint x: 760, endPoint y: 135, distance: 26.3
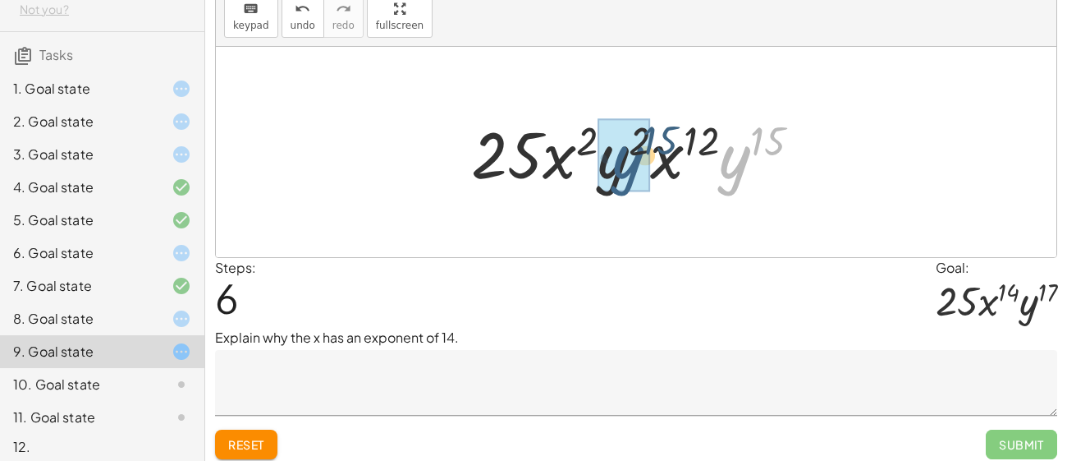
drag, startPoint x: 749, startPoint y: 158, endPoint x: 630, endPoint y: 154, distance: 119.1
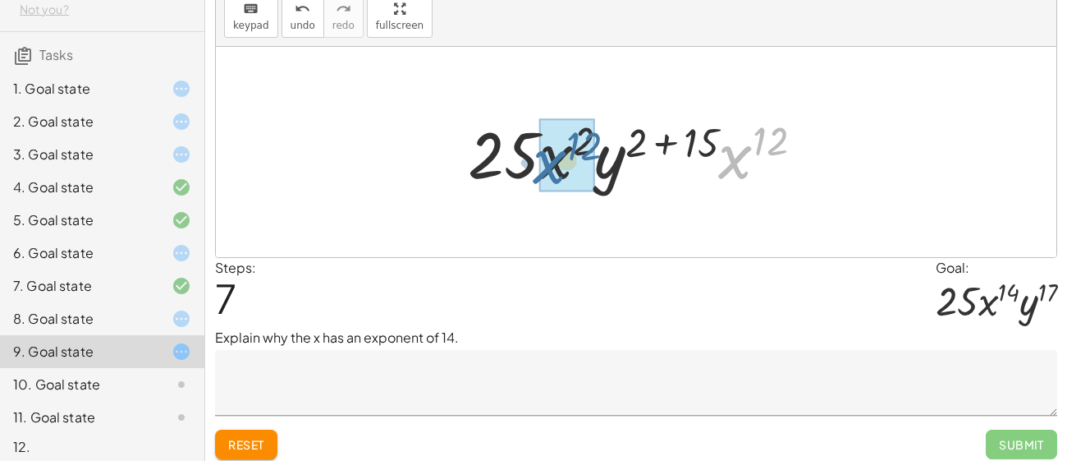
drag, startPoint x: 748, startPoint y: 158, endPoint x: 561, endPoint y: 163, distance: 187.2
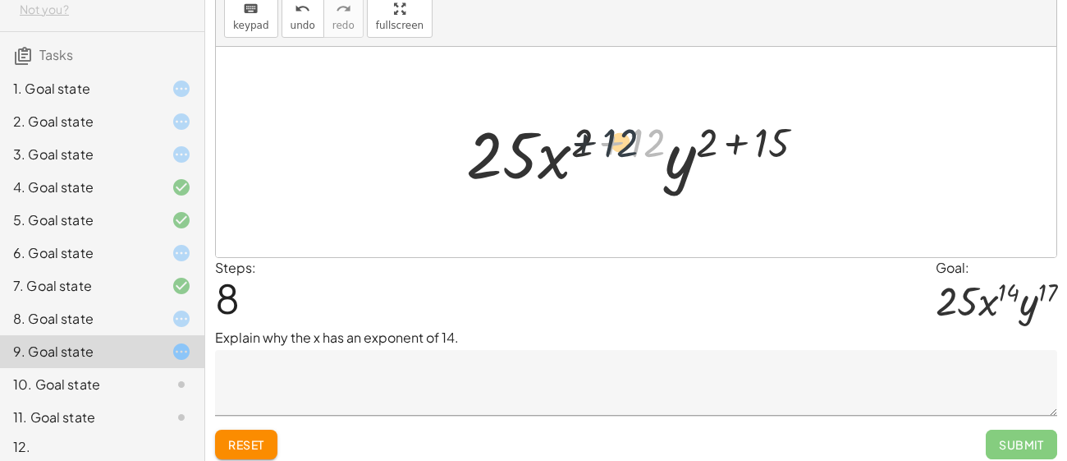
drag, startPoint x: 649, startPoint y: 149, endPoint x: 608, endPoint y: 148, distance: 40.2
click at [608, 148] on div at bounding box center [642, 152] width 368 height 85
drag, startPoint x: 646, startPoint y: 140, endPoint x: 589, endPoint y: 139, distance: 56.6
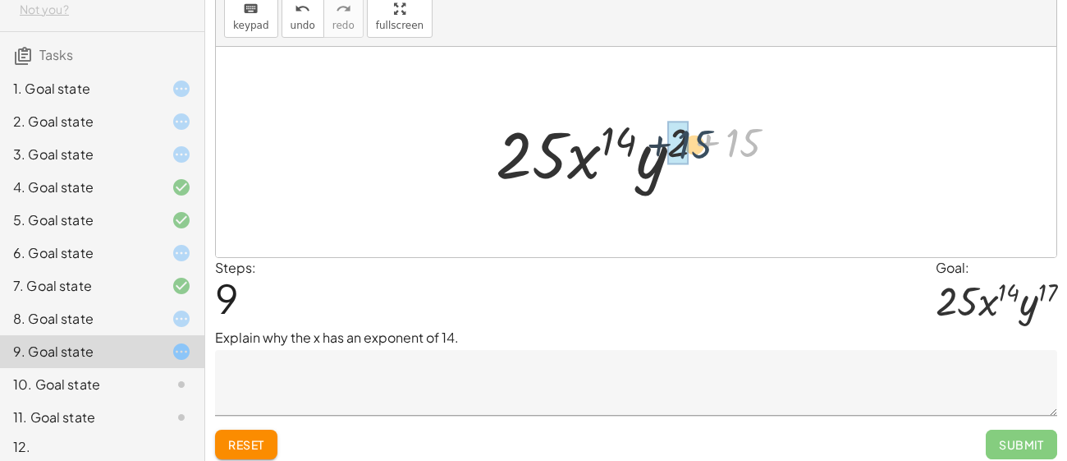
drag, startPoint x: 729, startPoint y: 135, endPoint x: 676, endPoint y: 137, distance: 52.6
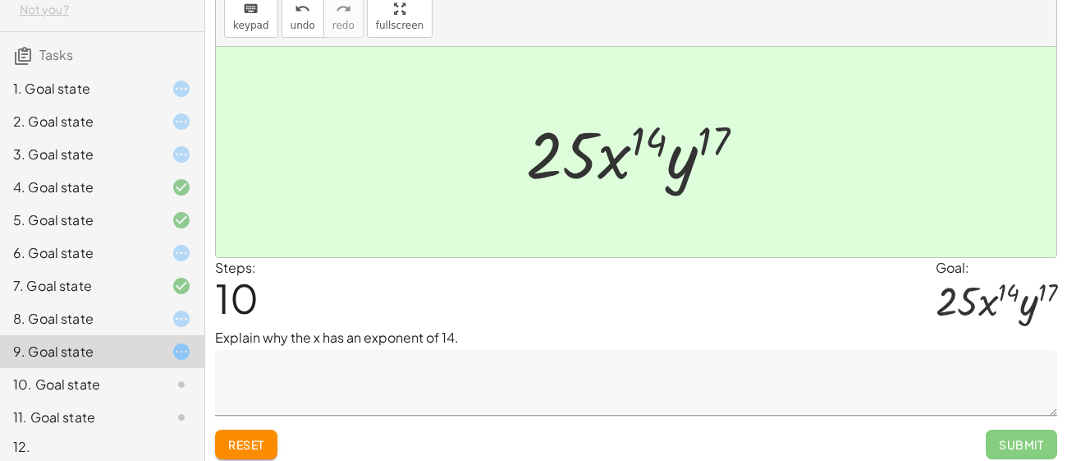
click at [153, 374] on div at bounding box center [168, 384] width 46 height 20
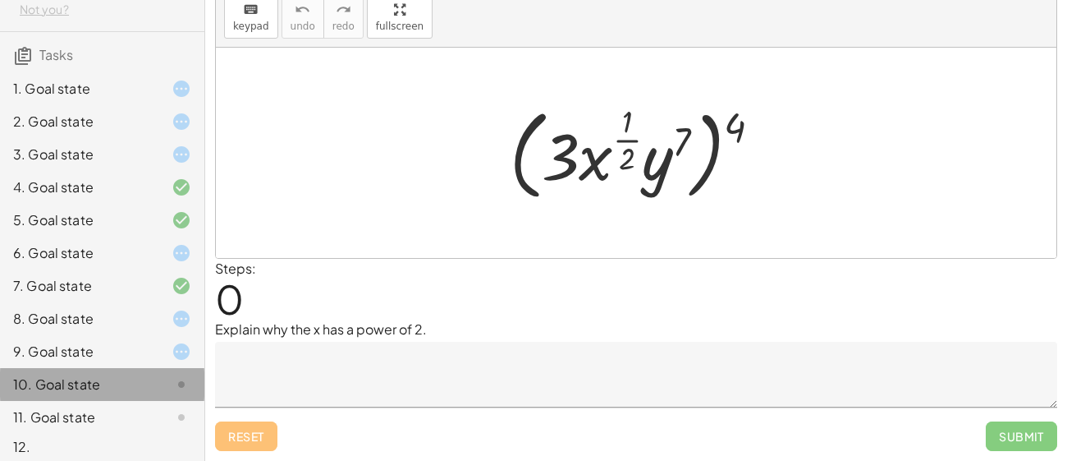
scroll to position [56, 0]
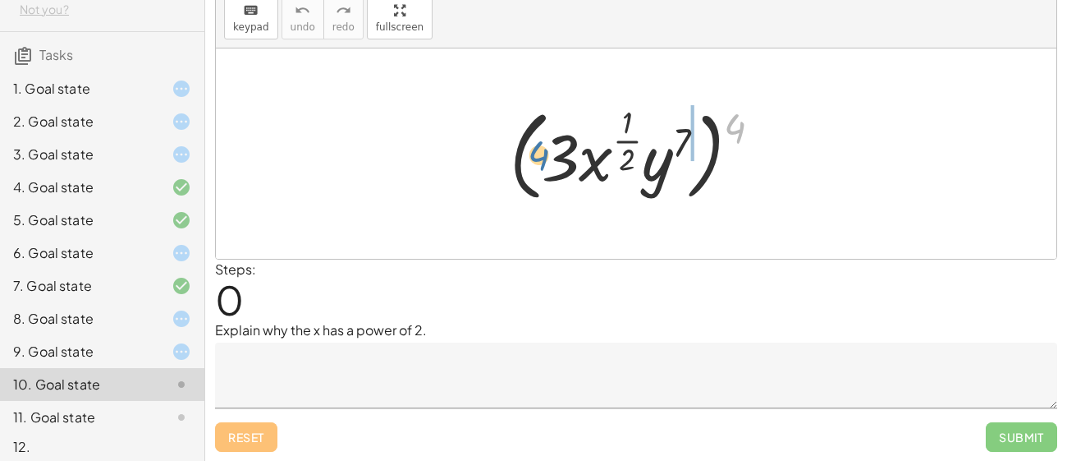
drag, startPoint x: 727, startPoint y: 132, endPoint x: 531, endPoint y: 161, distance: 198.3
click at [531, 161] on div at bounding box center [642, 153] width 281 height 107
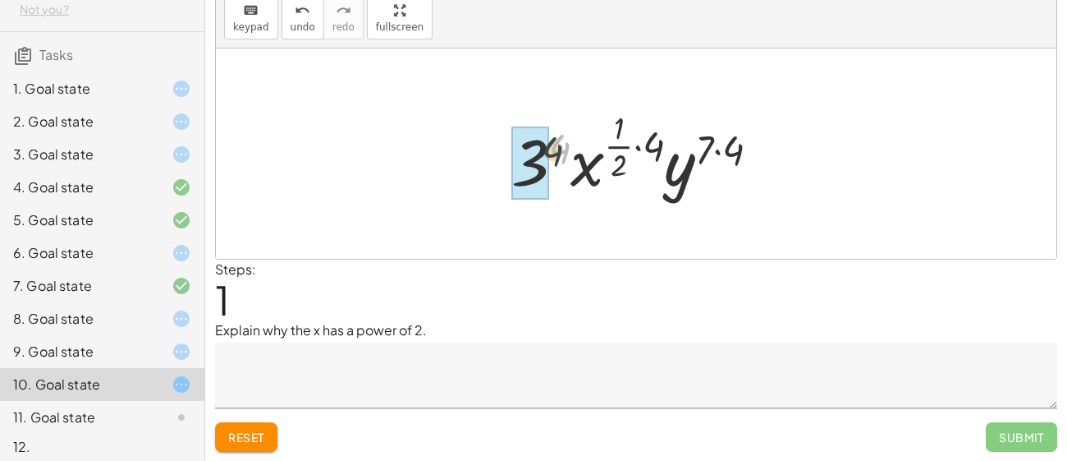
drag, startPoint x: 552, startPoint y: 152, endPoint x: 529, endPoint y: 161, distance: 25.5
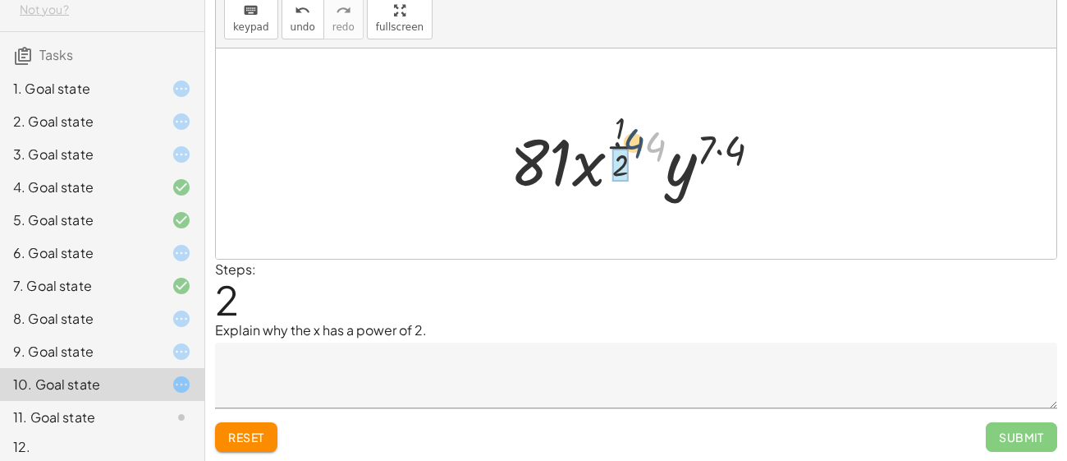
drag, startPoint x: 654, startPoint y: 138, endPoint x: 622, endPoint y: 135, distance: 32.2
click at [622, 135] on div at bounding box center [643, 153] width 282 height 97
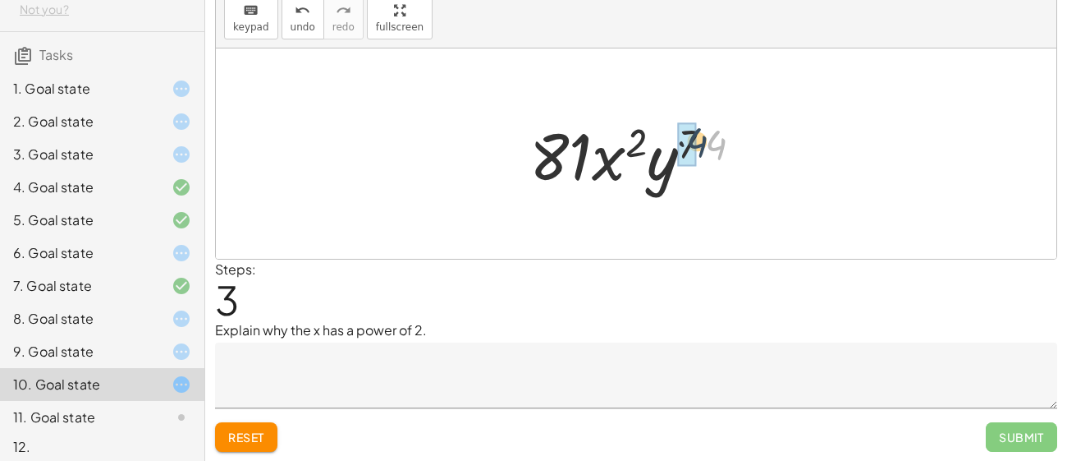
drag, startPoint x: 712, startPoint y: 140, endPoint x: 695, endPoint y: 138, distance: 16.6
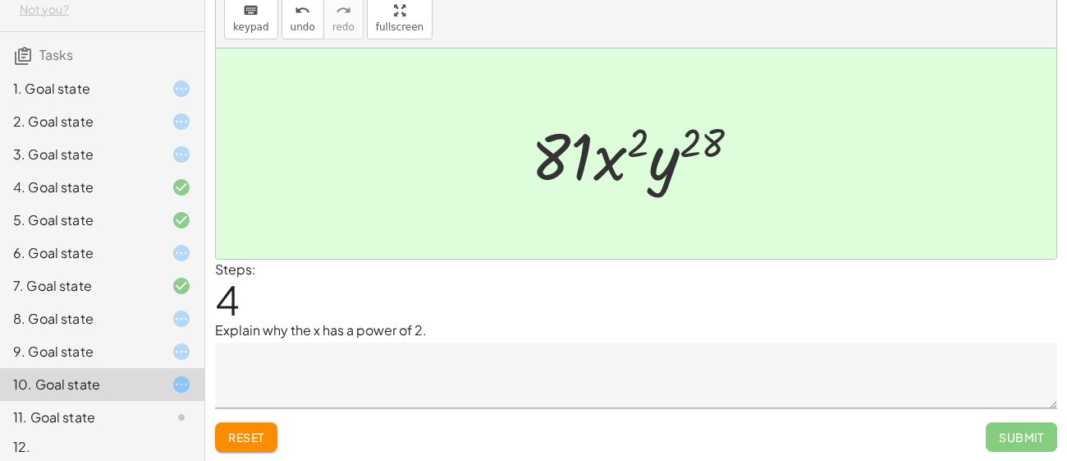
scroll to position [98, 0]
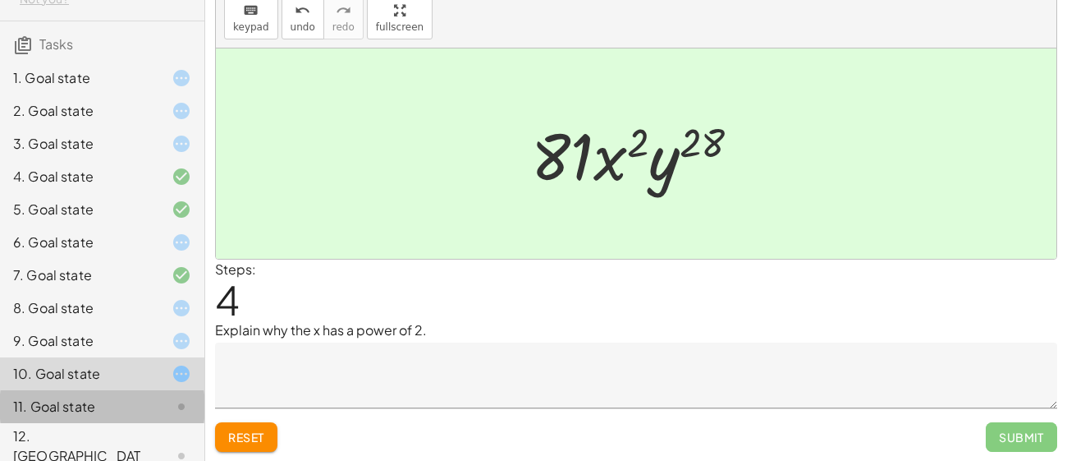
click at [100, 398] on div "11. Goal state" at bounding box center [79, 407] width 132 height 20
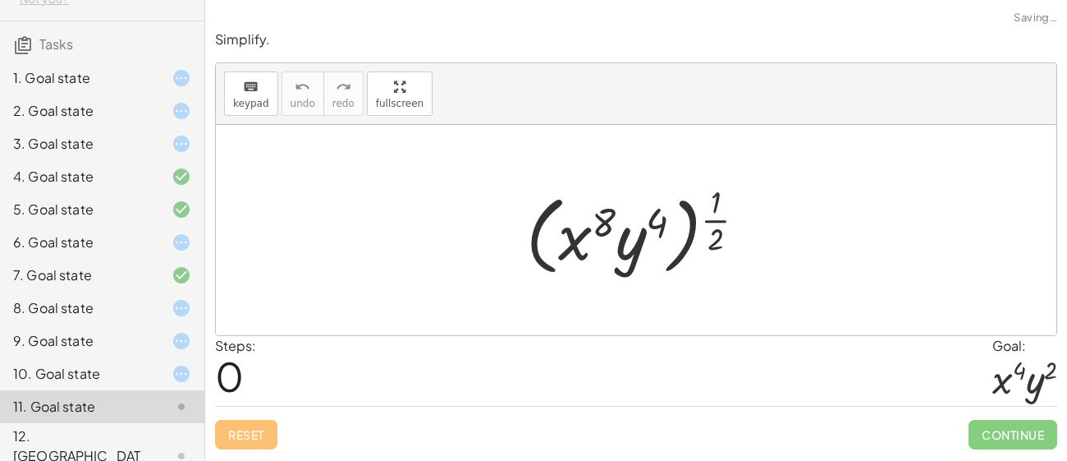
scroll to position [0, 0]
drag, startPoint x: 717, startPoint y: 213, endPoint x: 573, endPoint y: 223, distance: 144.0
click at [573, 223] on div at bounding box center [642, 230] width 249 height 102
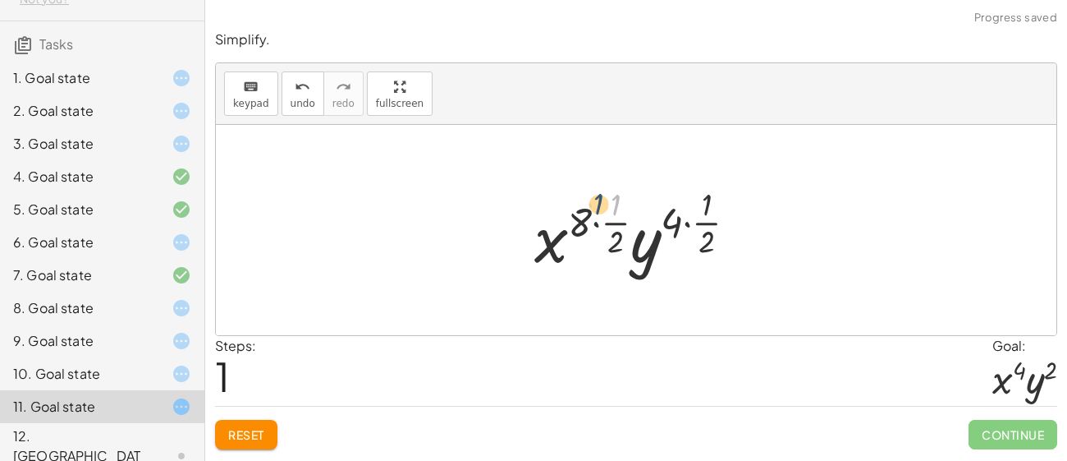
drag, startPoint x: 612, startPoint y: 212, endPoint x: 588, endPoint y: 212, distance: 23.8
click at [588, 212] on div at bounding box center [642, 229] width 232 height 97
drag, startPoint x: 611, startPoint y: 223, endPoint x: 579, endPoint y: 221, distance: 32.1
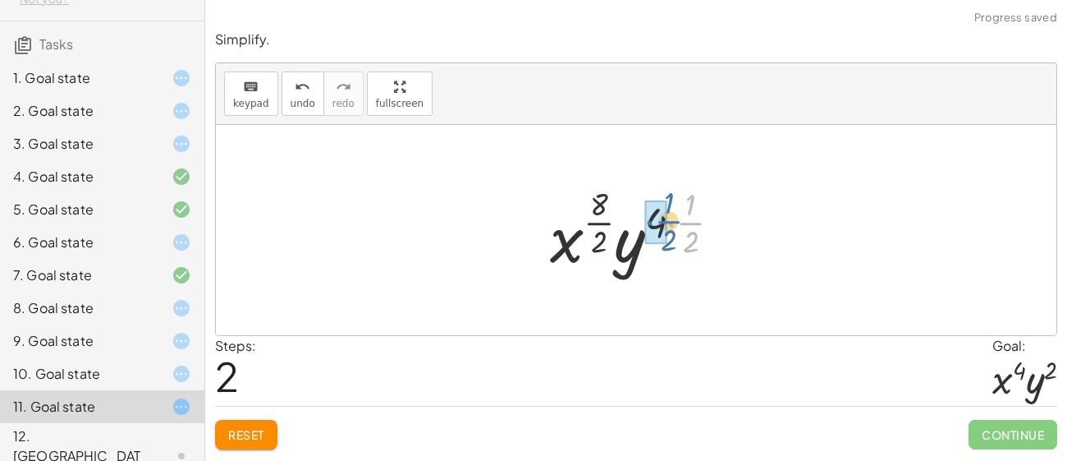
drag, startPoint x: 685, startPoint y: 227, endPoint x: 660, endPoint y: 224, distance: 24.8
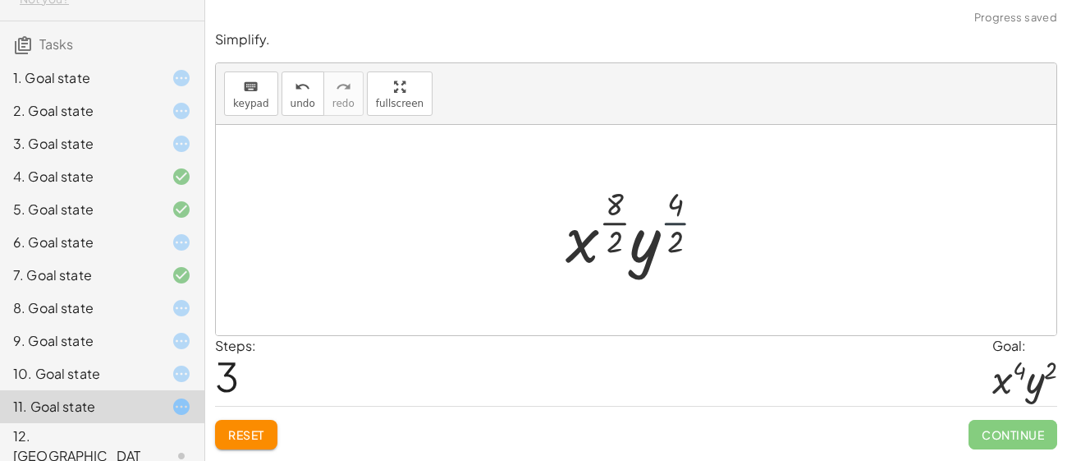
drag, startPoint x: 676, startPoint y: 221, endPoint x: 658, endPoint y: 221, distance: 17.2
click at [658, 221] on div at bounding box center [641, 229] width 169 height 97
click at [604, 212] on div at bounding box center [641, 229] width 169 height 97
click at [618, 216] on div at bounding box center [641, 229] width 169 height 97
click at [664, 207] on div at bounding box center [642, 229] width 161 height 97
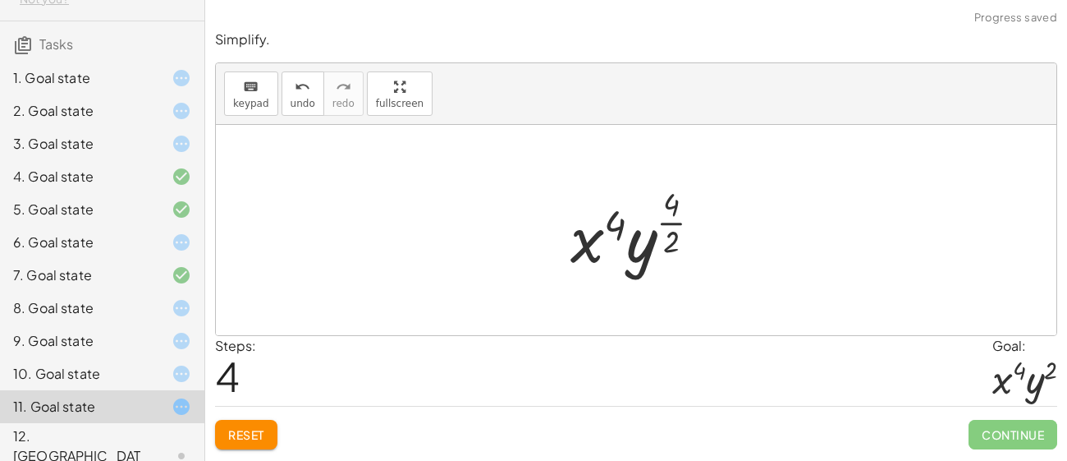
click at [673, 210] on div at bounding box center [642, 229] width 161 height 97
click at [676, 227] on div at bounding box center [642, 229] width 161 height 97
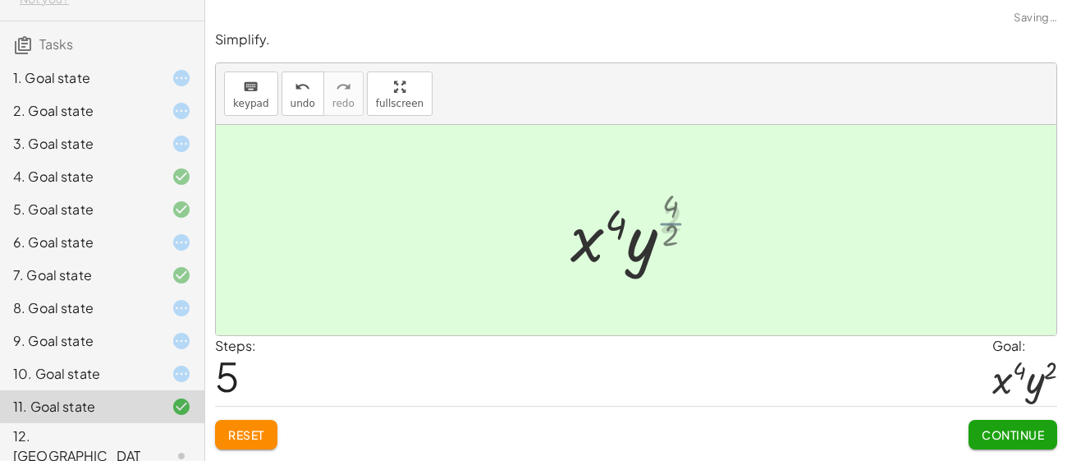
click at [675, 222] on div at bounding box center [642, 230] width 153 height 85
click at [126, 429] on div "12. [GEOGRAPHIC_DATA]" at bounding box center [79, 455] width 132 height 59
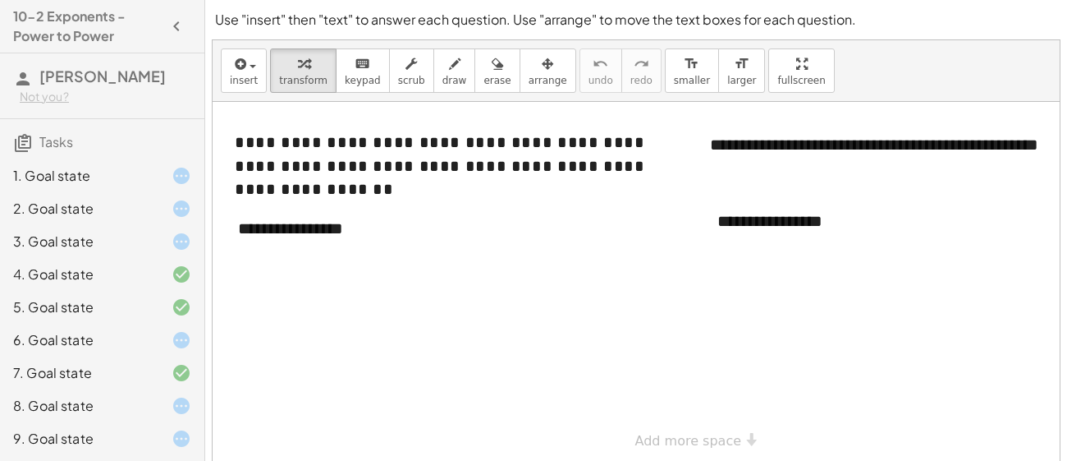
click at [102, 183] on div "1. Goal state" at bounding box center [79, 176] width 132 height 20
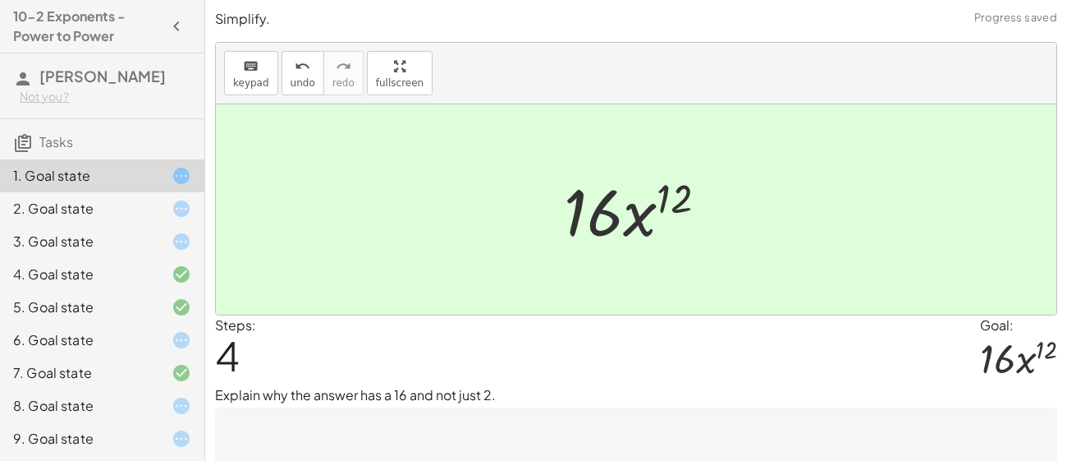
scroll to position [64, 0]
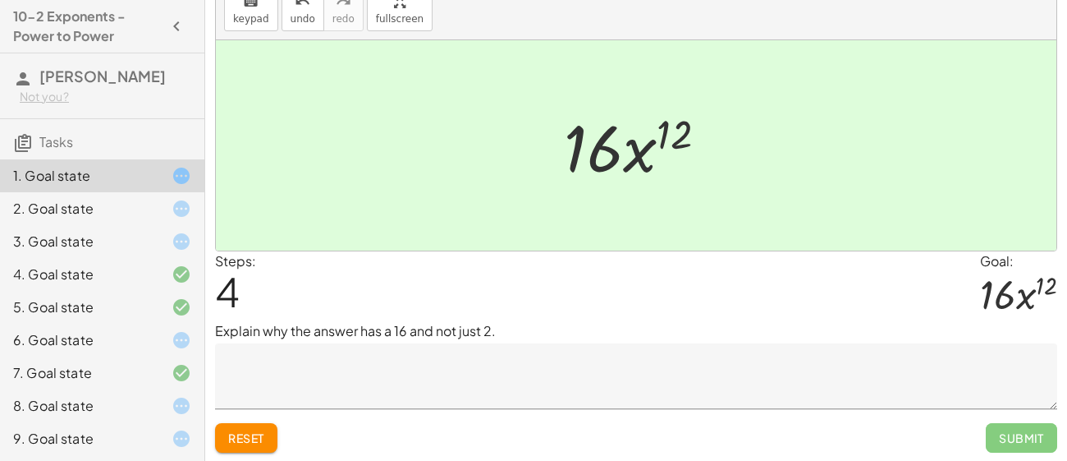
click at [428, 365] on textarea at bounding box center [636, 376] width 842 height 66
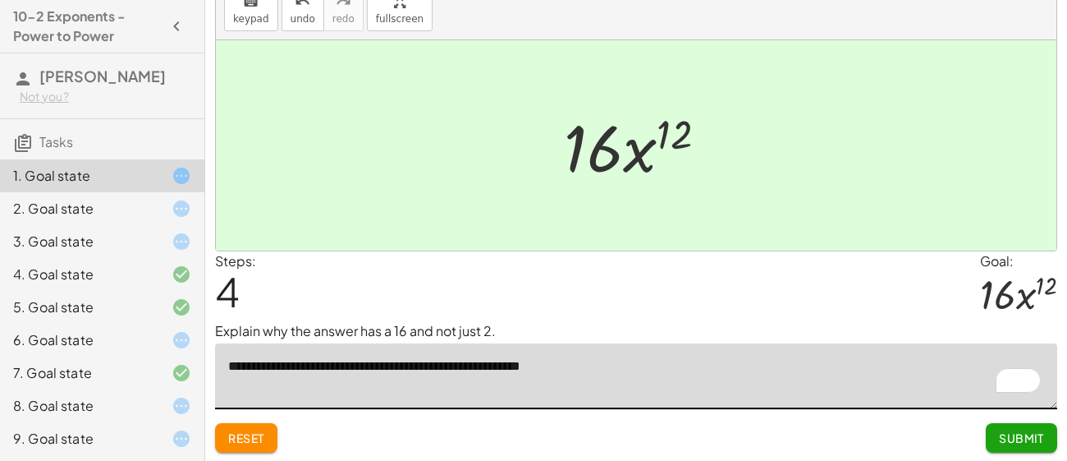
click at [594, 137] on div at bounding box center [642, 145] width 173 height 85
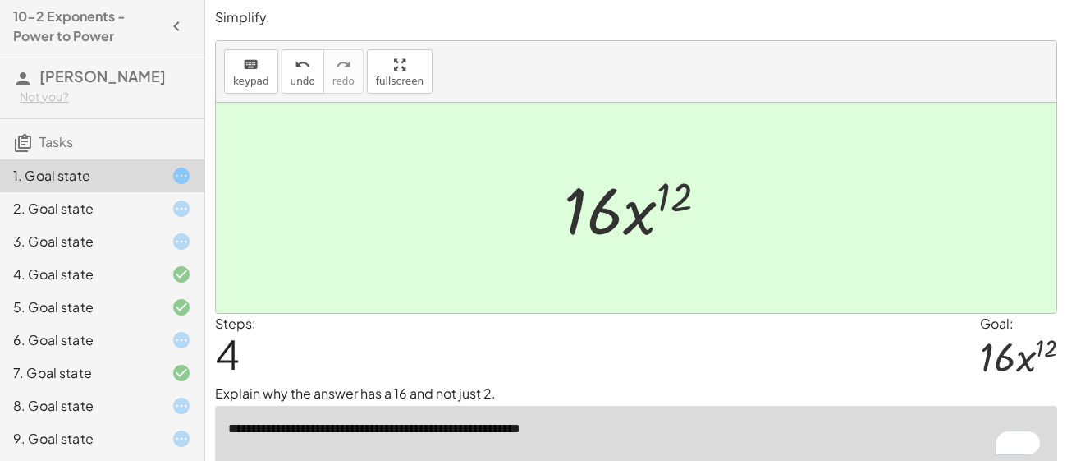
scroll to position [1, 0]
click at [295, 67] on icon "undo" at bounding box center [303, 66] width 16 height 20
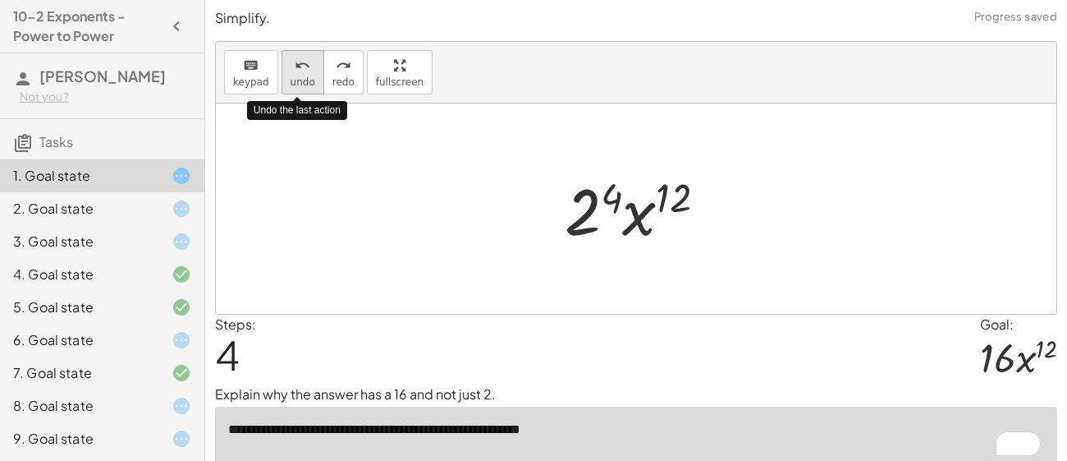
click at [295, 68] on icon "undo" at bounding box center [303, 66] width 16 height 20
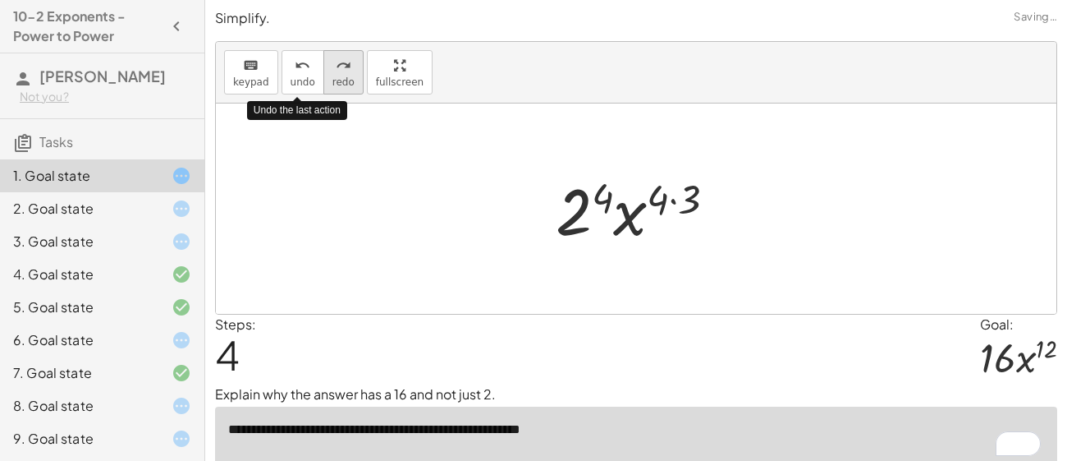
click at [332, 67] on div "redo" at bounding box center [343, 65] width 22 height 20
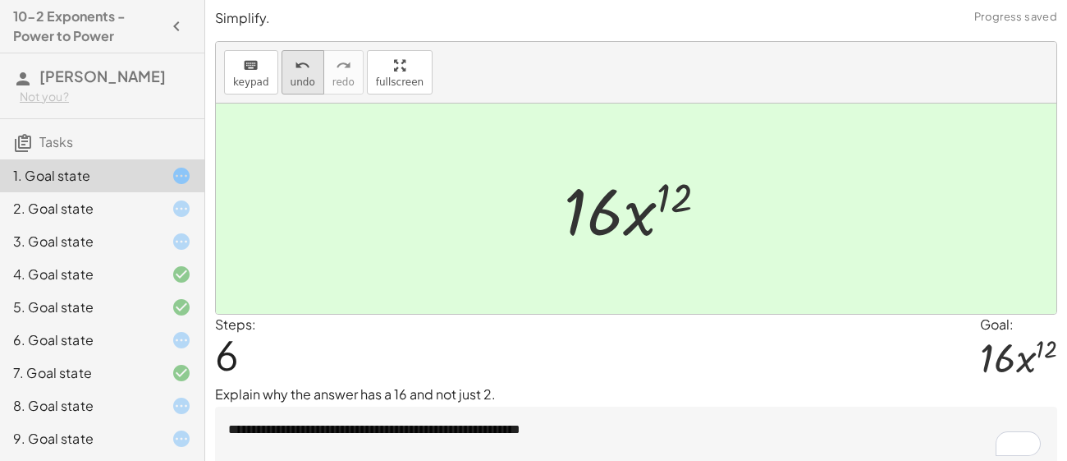
click at [305, 71] on div "undo" at bounding box center [303, 65] width 25 height 20
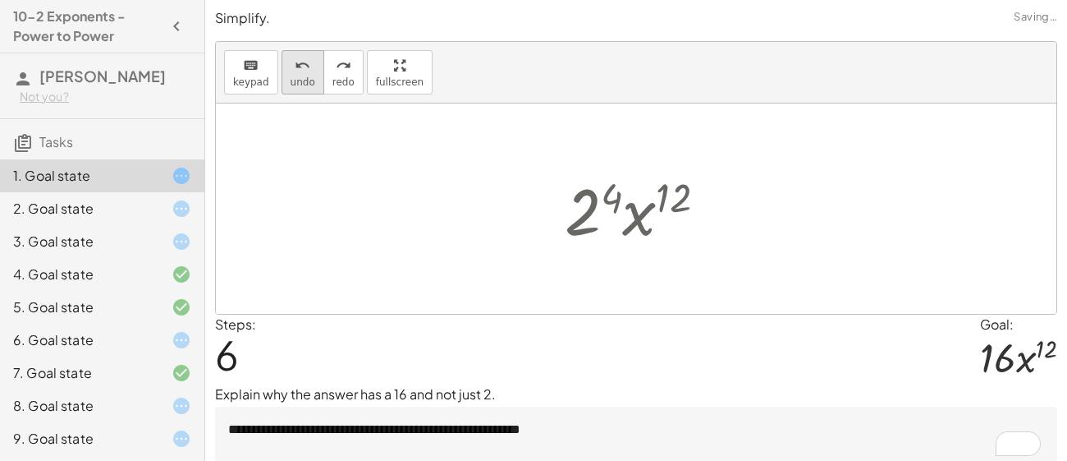
click at [305, 71] on div "undo" at bounding box center [303, 65] width 25 height 20
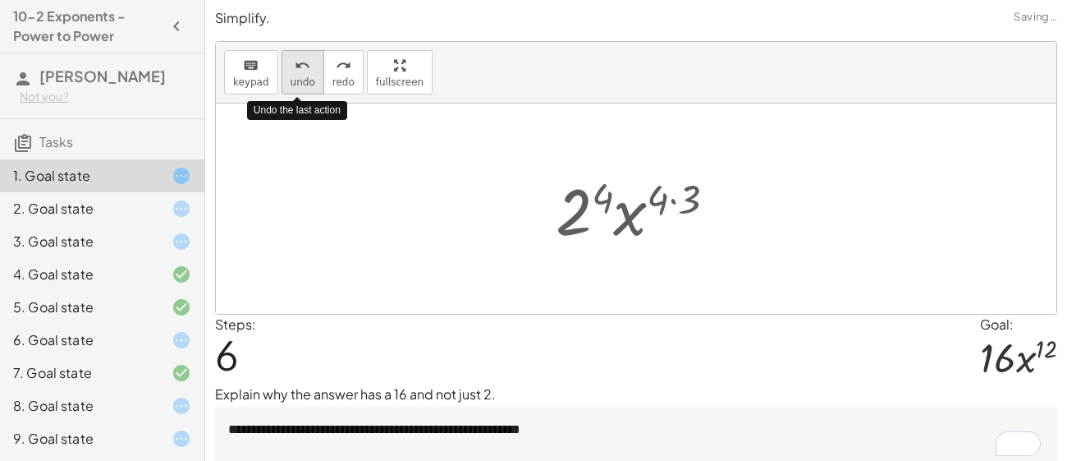
click at [305, 71] on div "undo" at bounding box center [303, 65] width 25 height 20
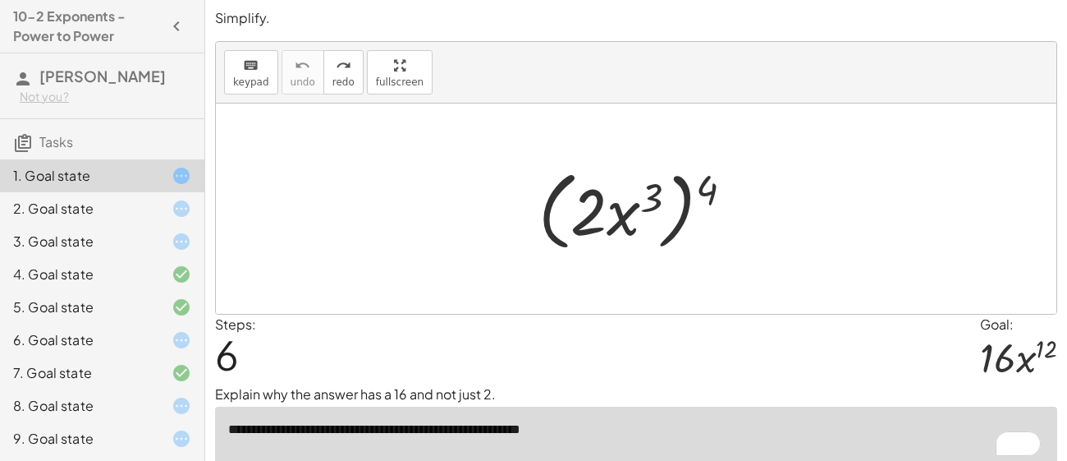
click at [643, 440] on textarea "**********" at bounding box center [636, 439] width 842 height 66
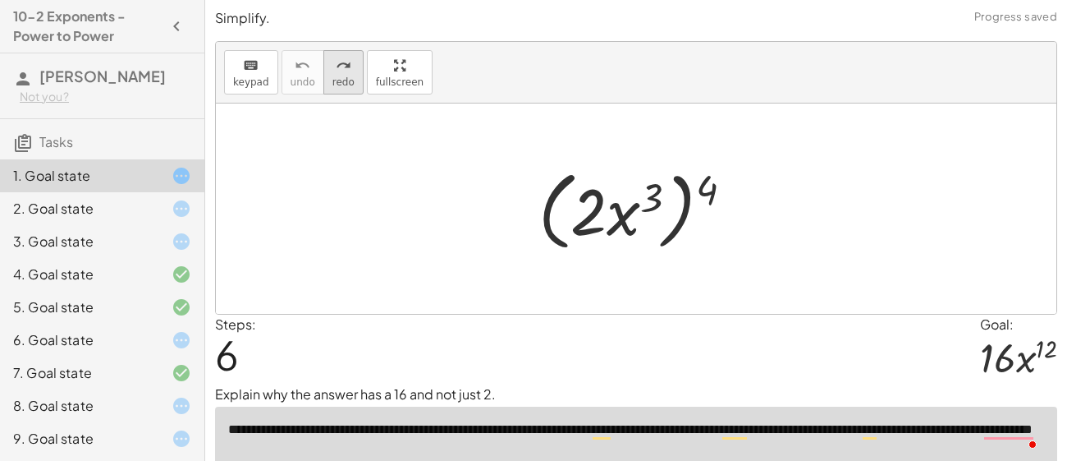
click at [323, 63] on button "redo redo" at bounding box center [343, 72] width 40 height 44
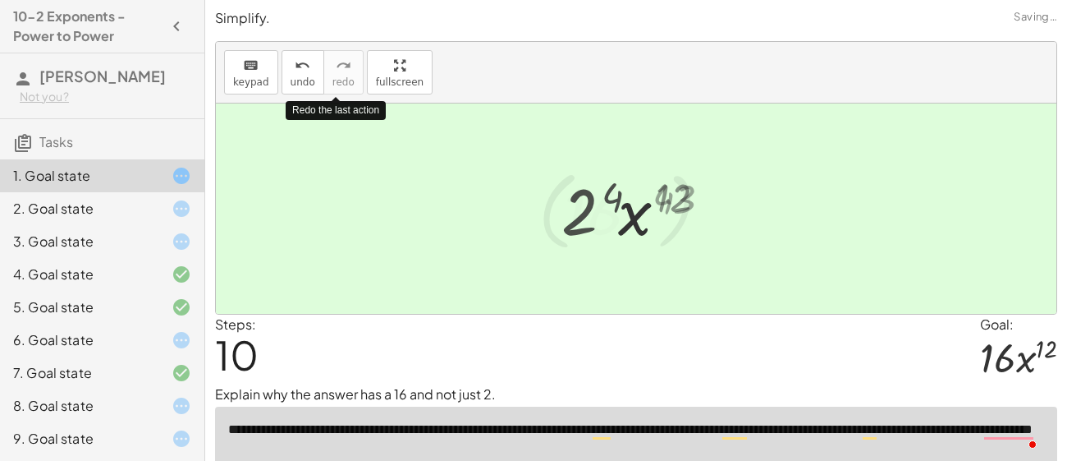
type textarea "**********"
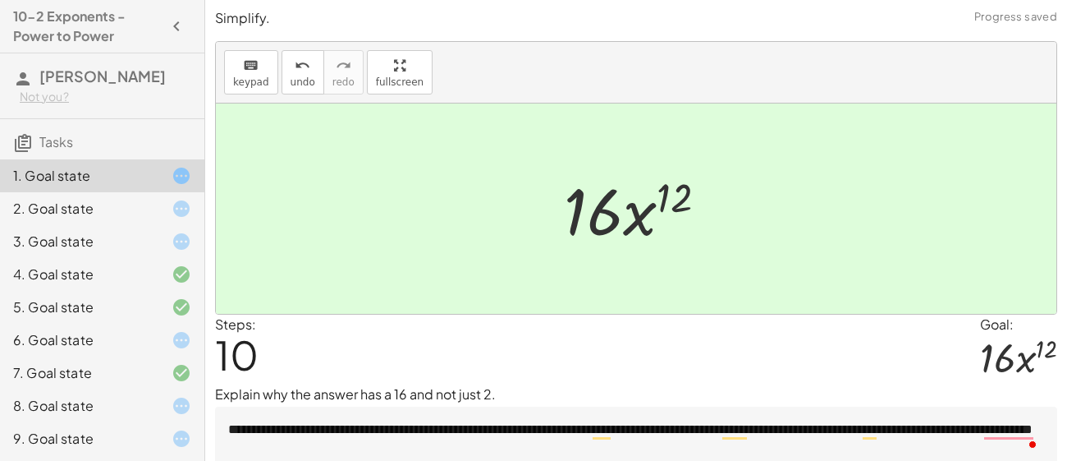
click at [171, 258] on div "2. Goal state" at bounding box center [102, 274] width 204 height 33
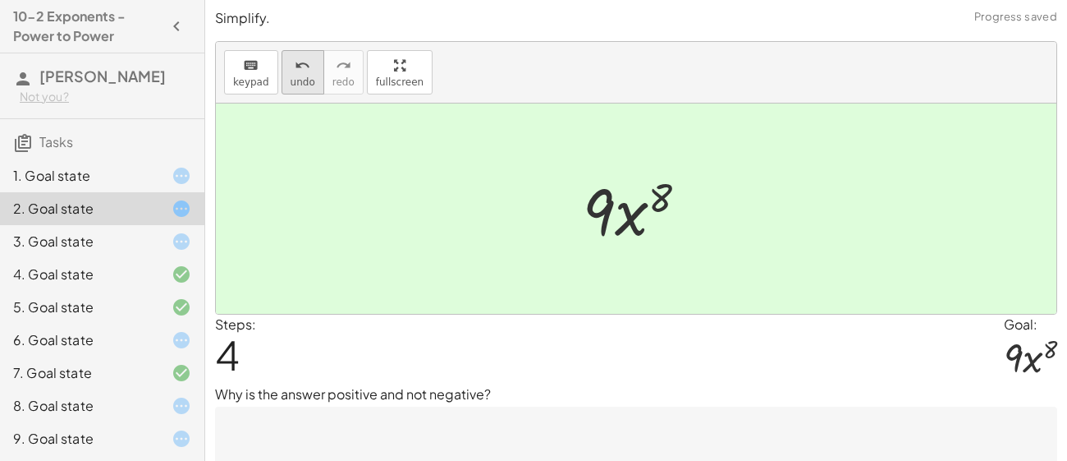
click at [295, 66] on icon "undo" at bounding box center [303, 66] width 16 height 20
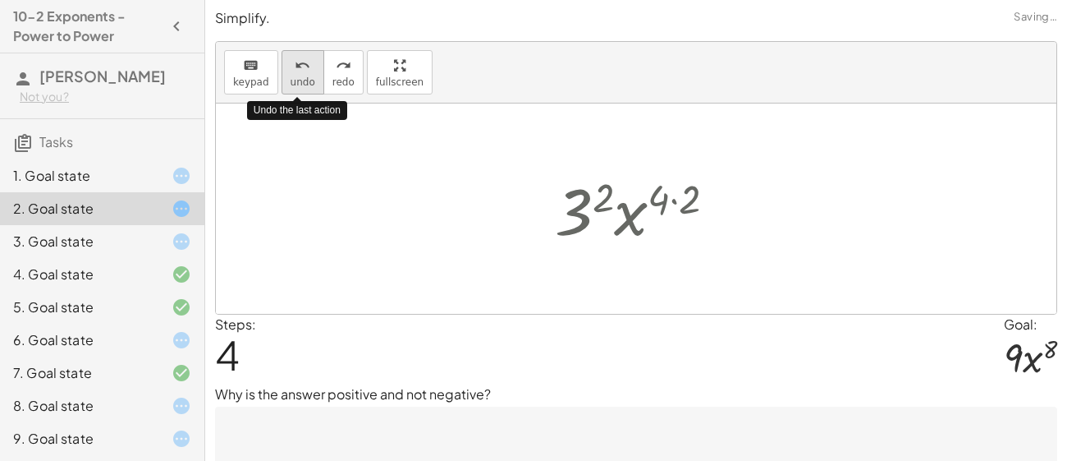
click at [295, 66] on icon "undo" at bounding box center [303, 66] width 16 height 20
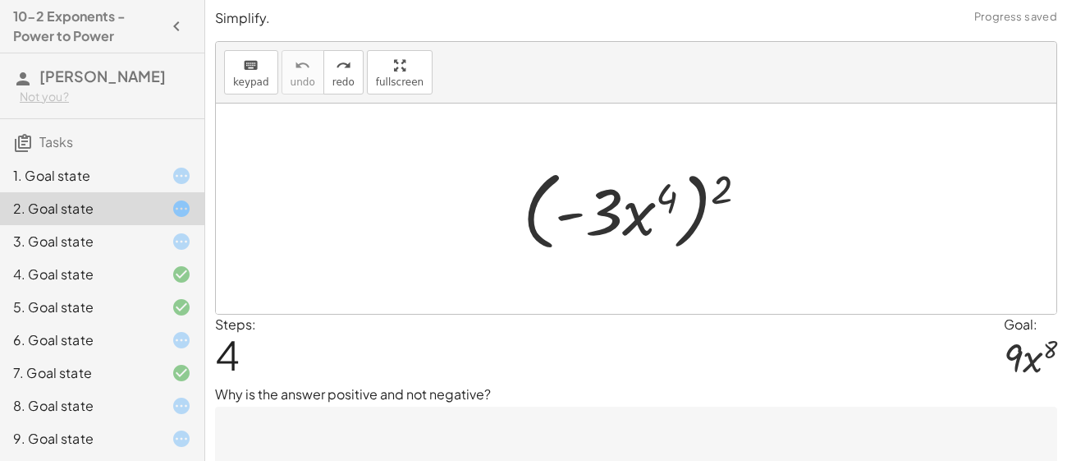
click at [484, 449] on textarea at bounding box center [636, 439] width 842 height 66
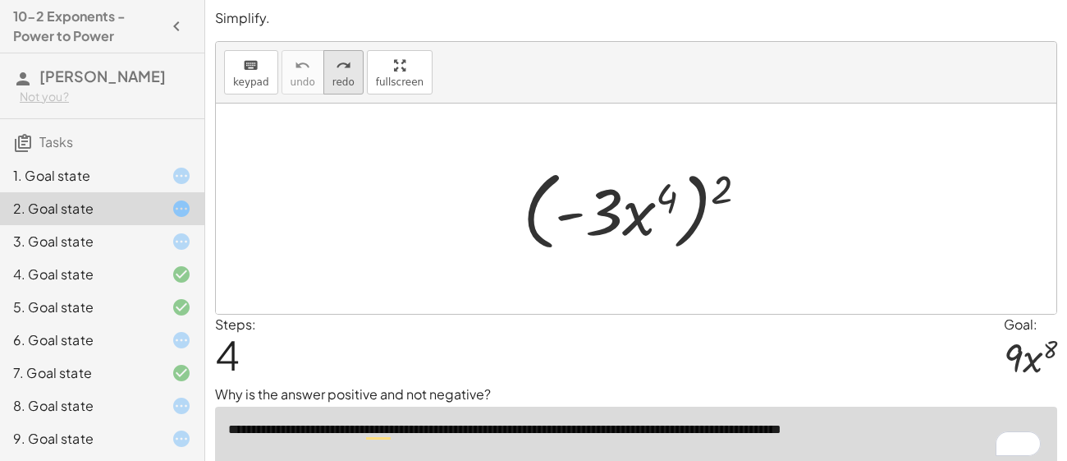
click at [332, 76] on span "redo" at bounding box center [343, 81] width 22 height 11
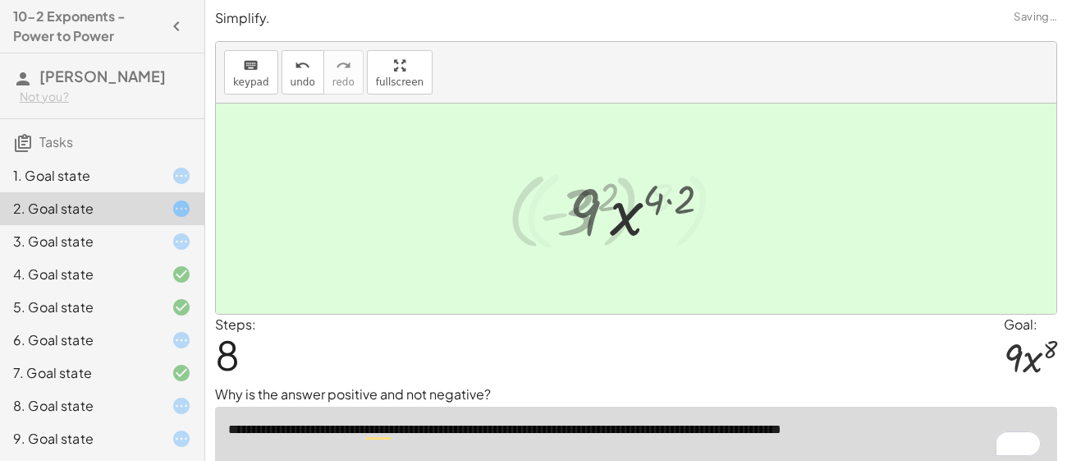
type textarea "**********"
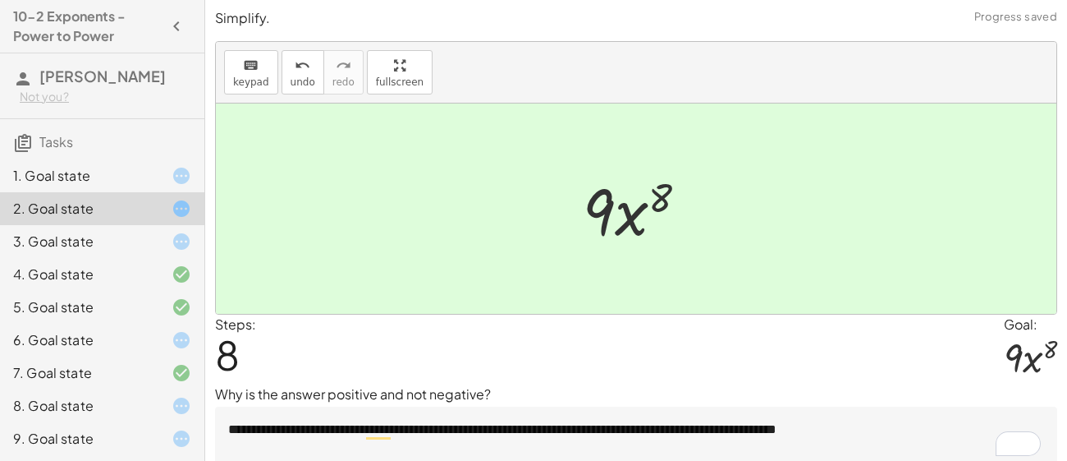
click at [84, 236] on div "3. Goal state" at bounding box center [79, 242] width 132 height 20
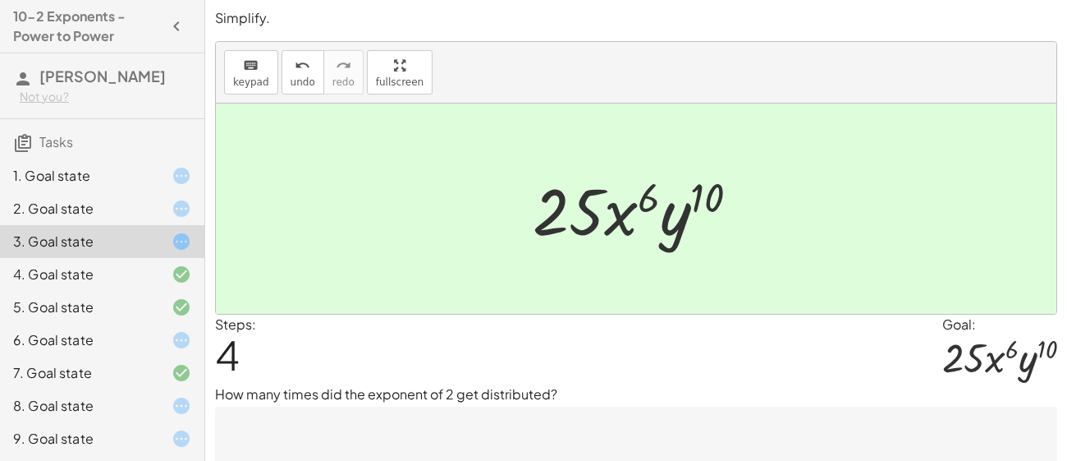
click at [84, 236] on div "3. Goal state" at bounding box center [79, 242] width 132 height 20
click at [326, 429] on textarea at bounding box center [636, 439] width 842 height 66
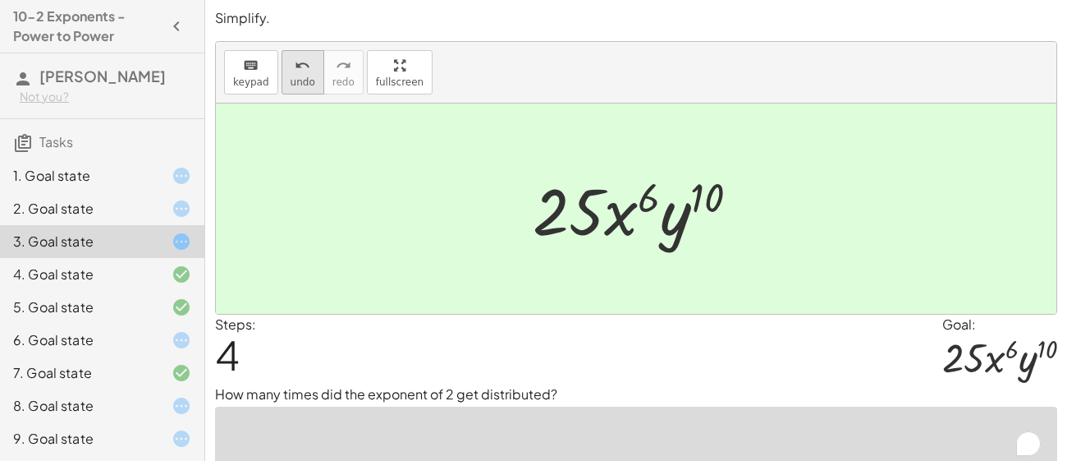
click at [295, 60] on icon "undo" at bounding box center [303, 66] width 16 height 20
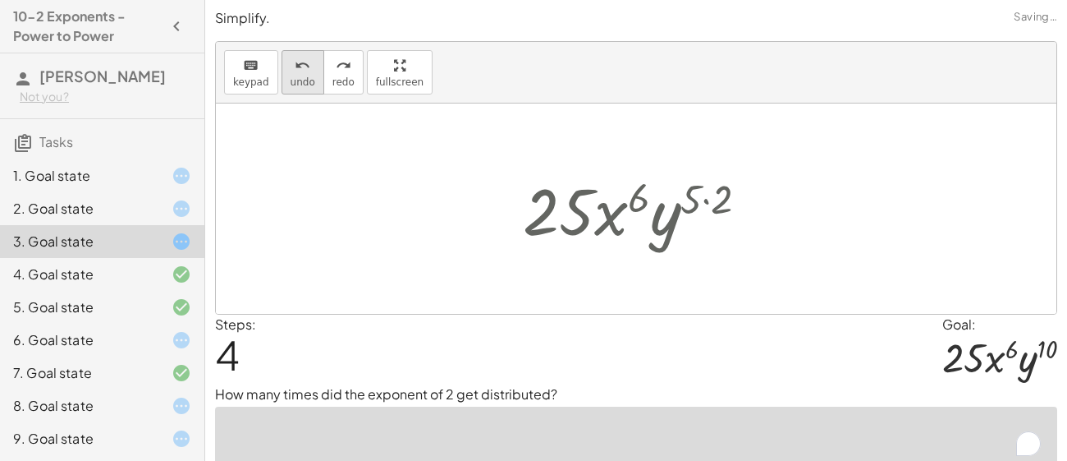
click at [295, 60] on icon "undo" at bounding box center [303, 66] width 16 height 20
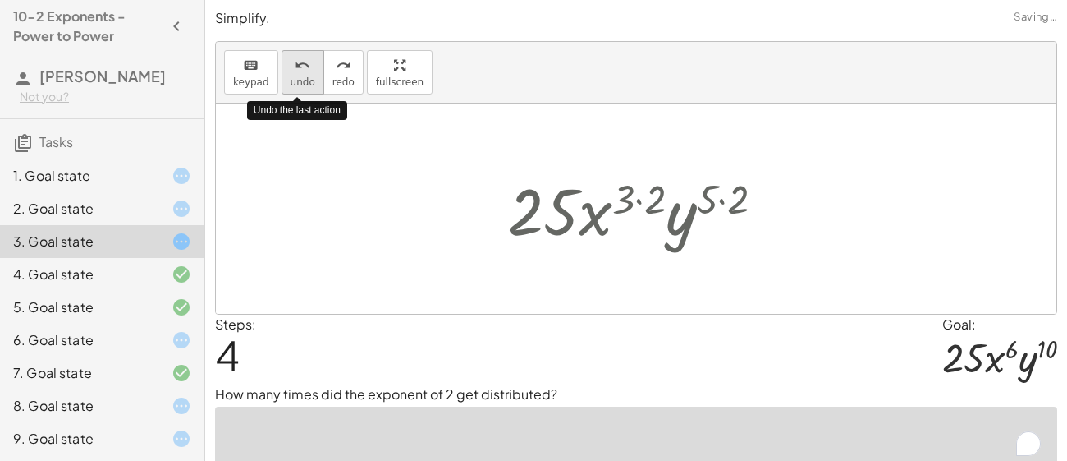
click at [295, 60] on icon "undo" at bounding box center [303, 66] width 16 height 20
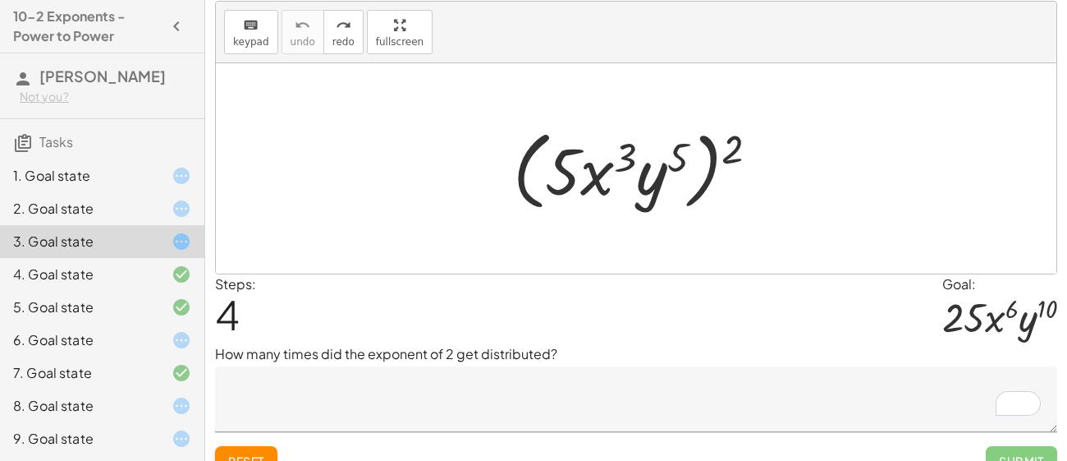
scroll to position [64, 0]
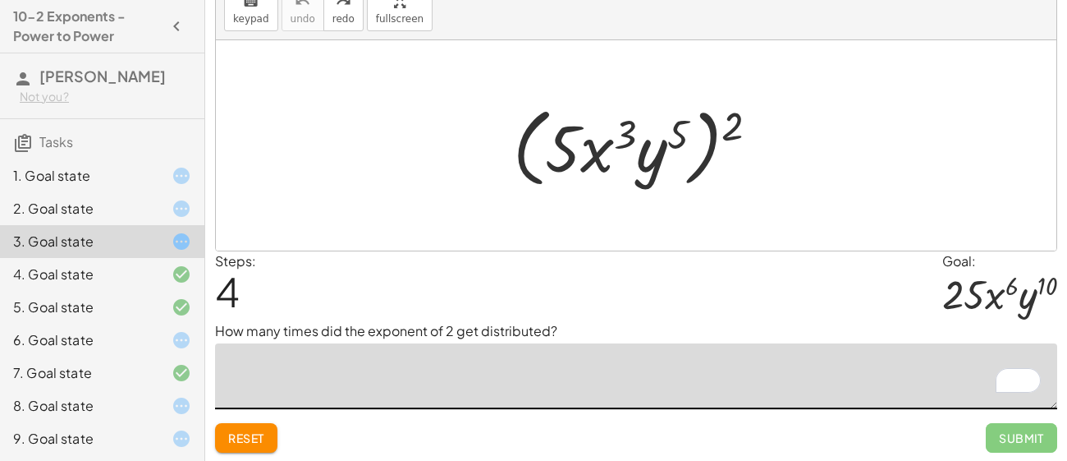
click at [471, 381] on textarea "To enrich screen reader interactions, please activate Accessibility in Grammarl…" at bounding box center [636, 376] width 842 height 66
click at [343, 15] on span "redo" at bounding box center [343, 18] width 22 height 11
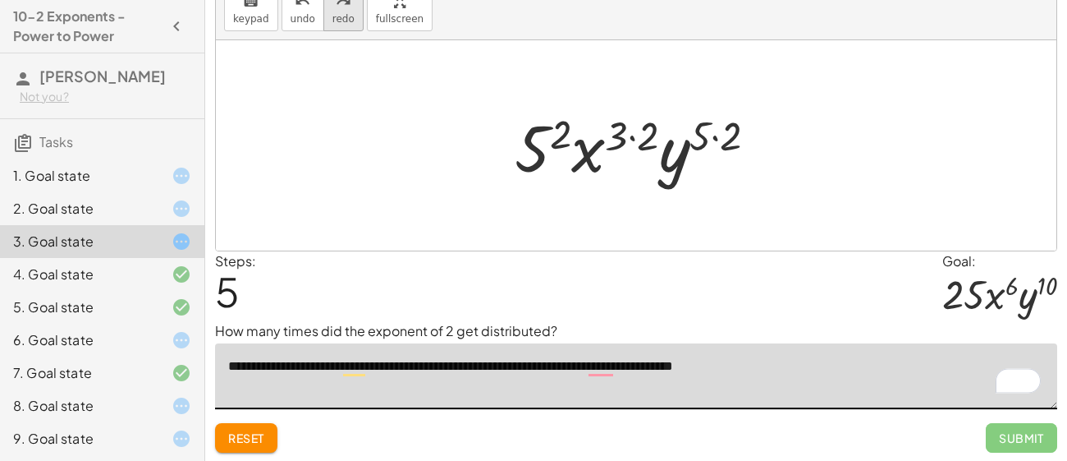
click at [332, 22] on span "redo" at bounding box center [343, 18] width 22 height 11
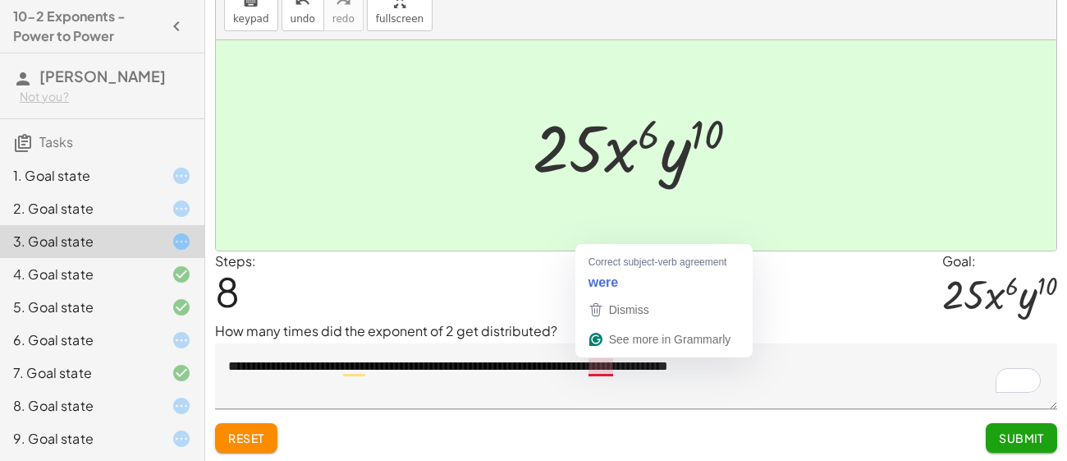
click at [598, 363] on textarea "**********" at bounding box center [636, 376] width 842 height 66
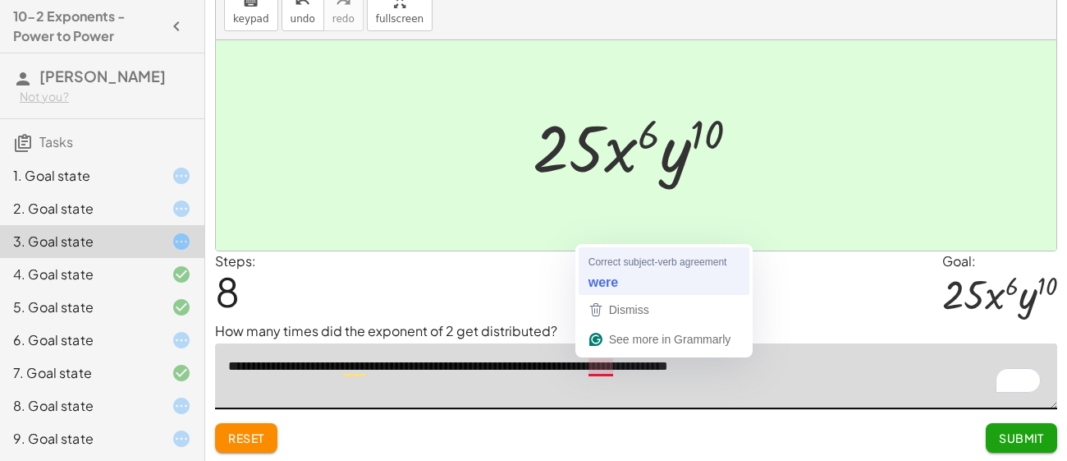
type textarea "**********"
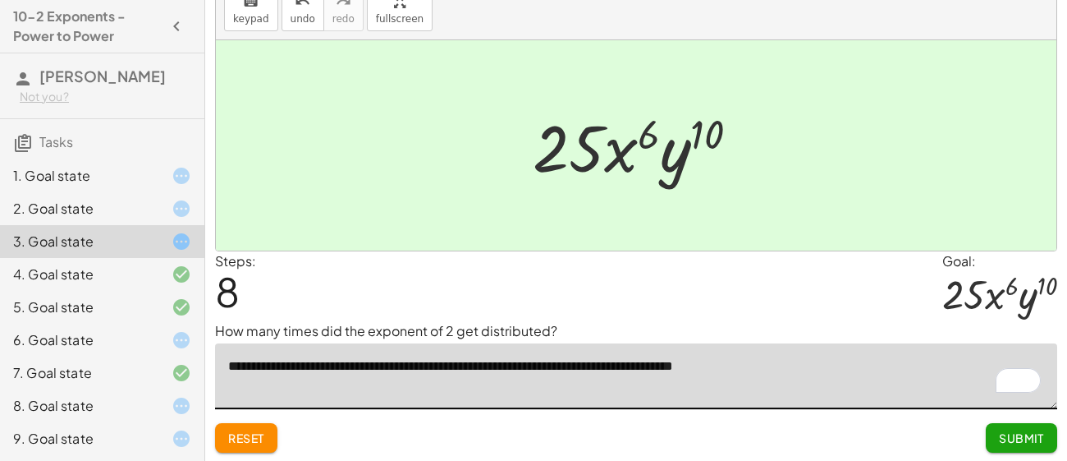
click at [154, 274] on div at bounding box center [168, 274] width 46 height 20
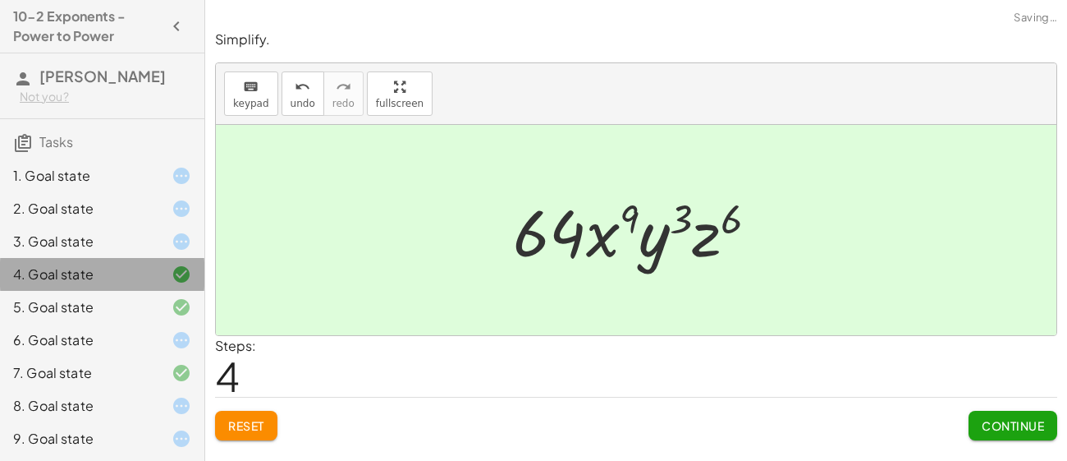
scroll to position [0, 0]
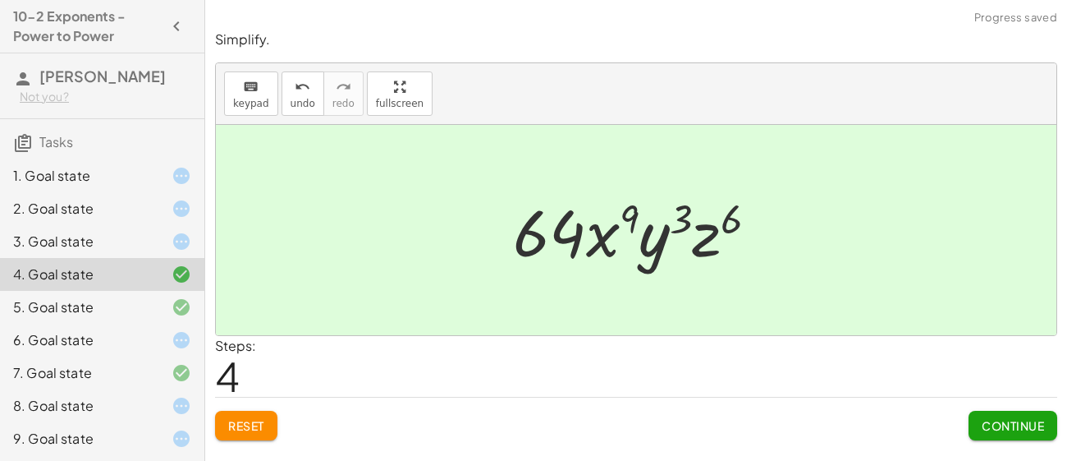
click at [151, 313] on div at bounding box center [168, 307] width 46 height 20
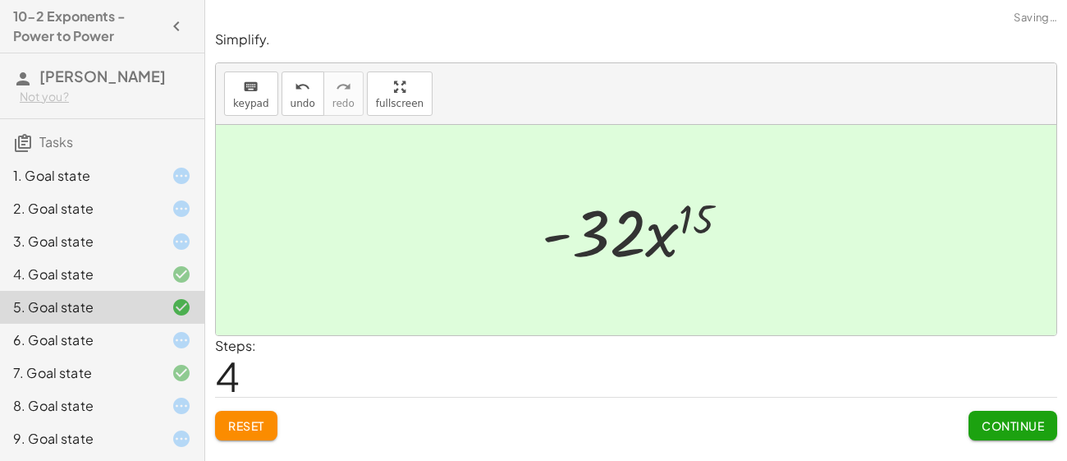
click at [157, 337] on div at bounding box center [168, 340] width 46 height 20
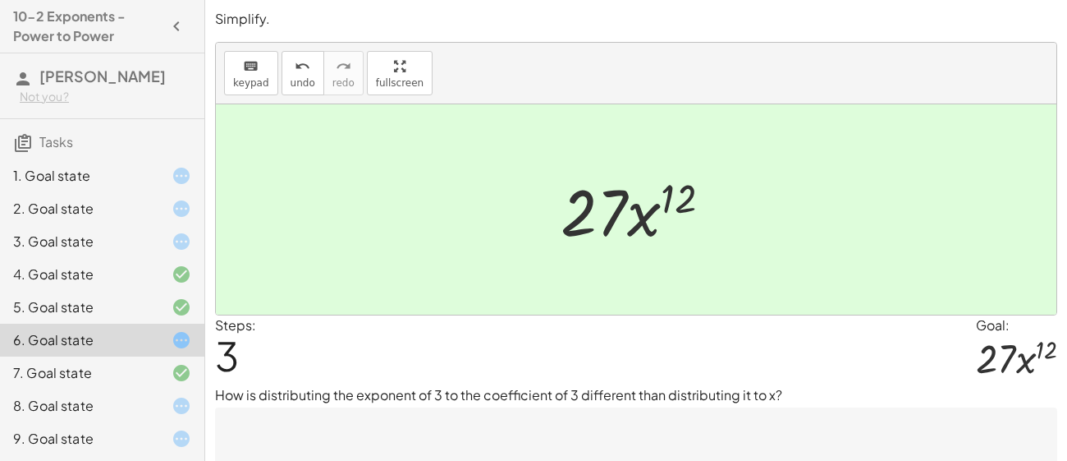
click at [423, 449] on textarea at bounding box center [636, 440] width 842 height 66
